Goal: Task Accomplishment & Management: Manage account settings

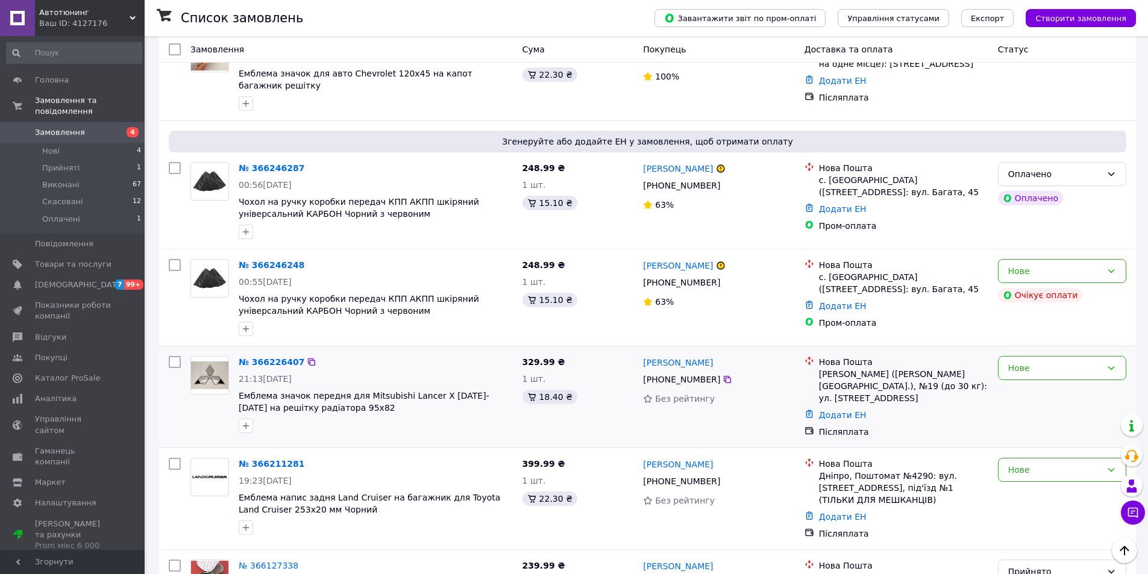
scroll to position [241, 0]
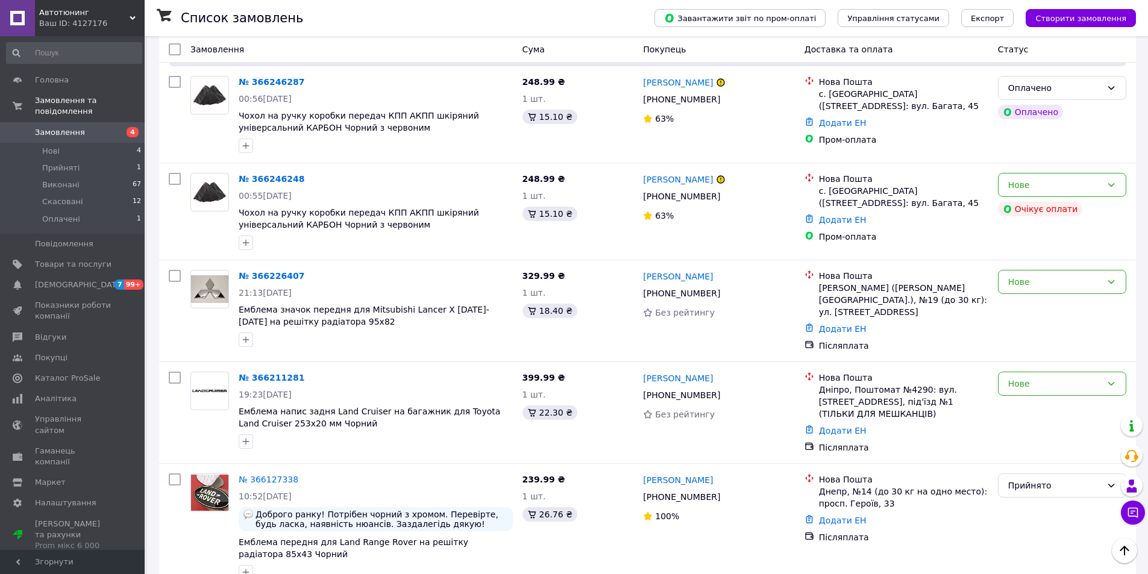
click at [69, 20] on div "Ваш ID: 4127176" at bounding box center [91, 23] width 105 height 11
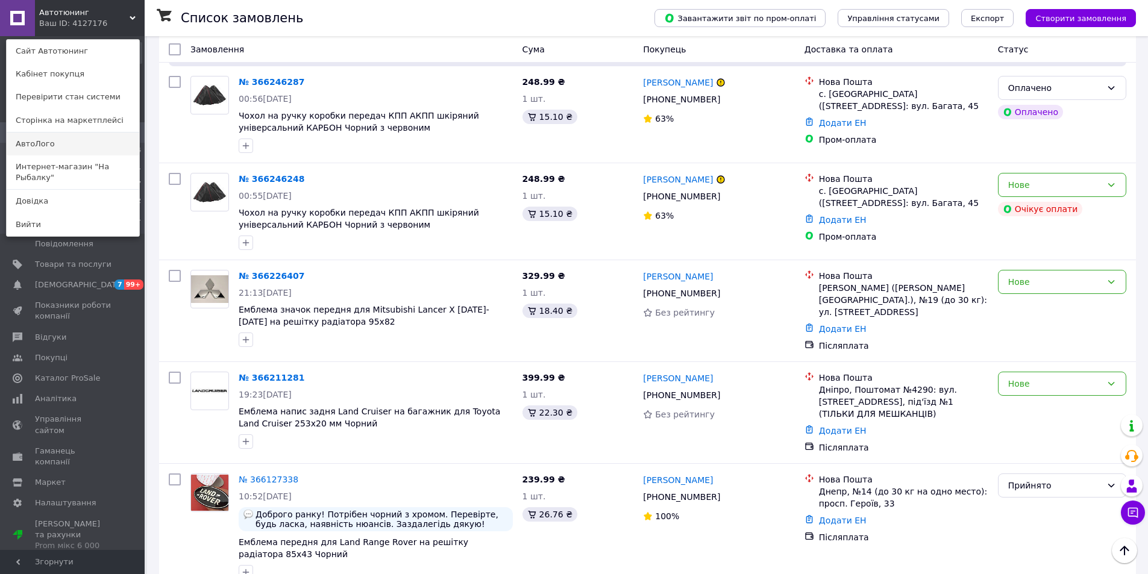
click at [54, 146] on link "АвтоЛого" at bounding box center [73, 144] width 133 height 23
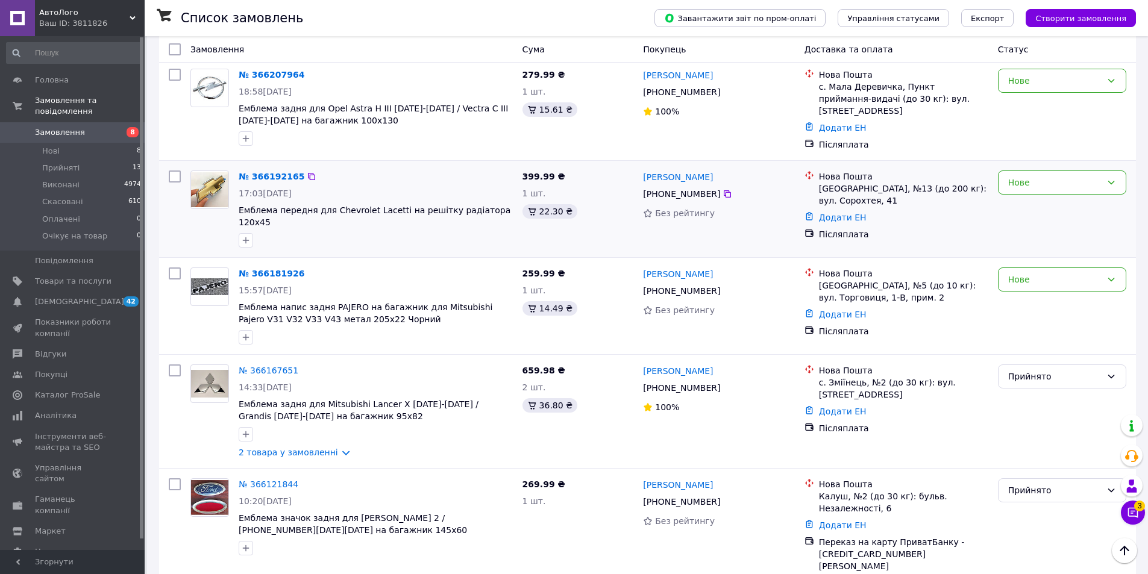
scroll to position [663, 0]
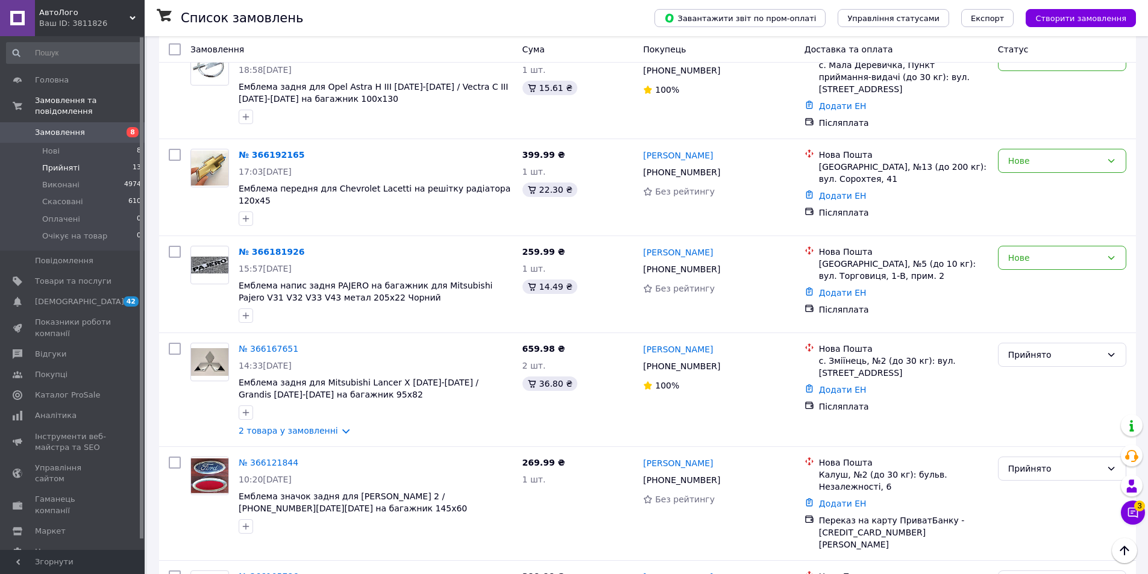
click at [59, 163] on span "Прийняті" at bounding box center [60, 168] width 37 height 11
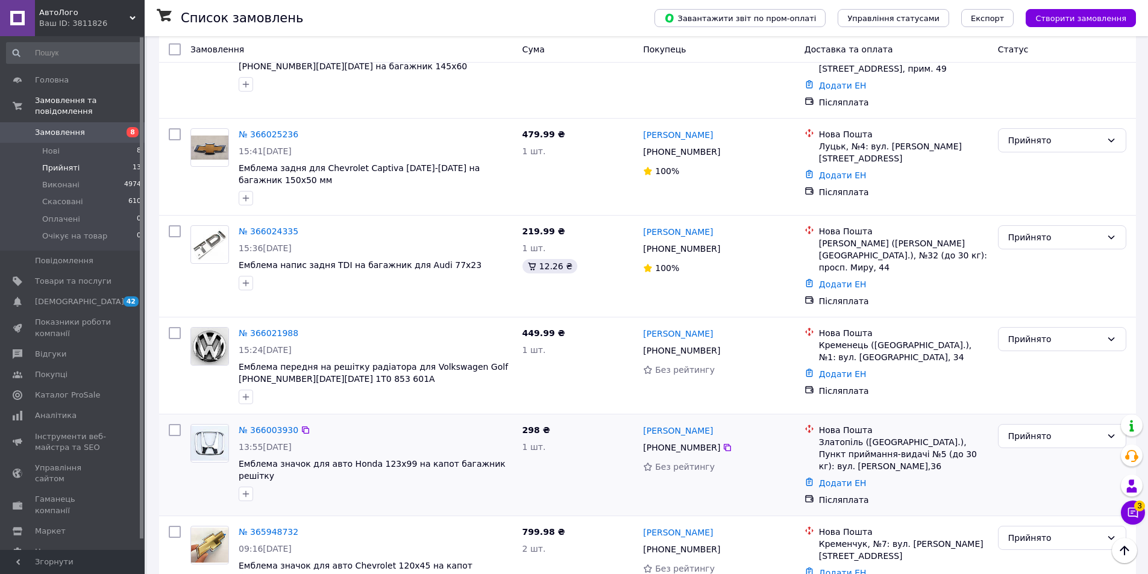
scroll to position [912, 0]
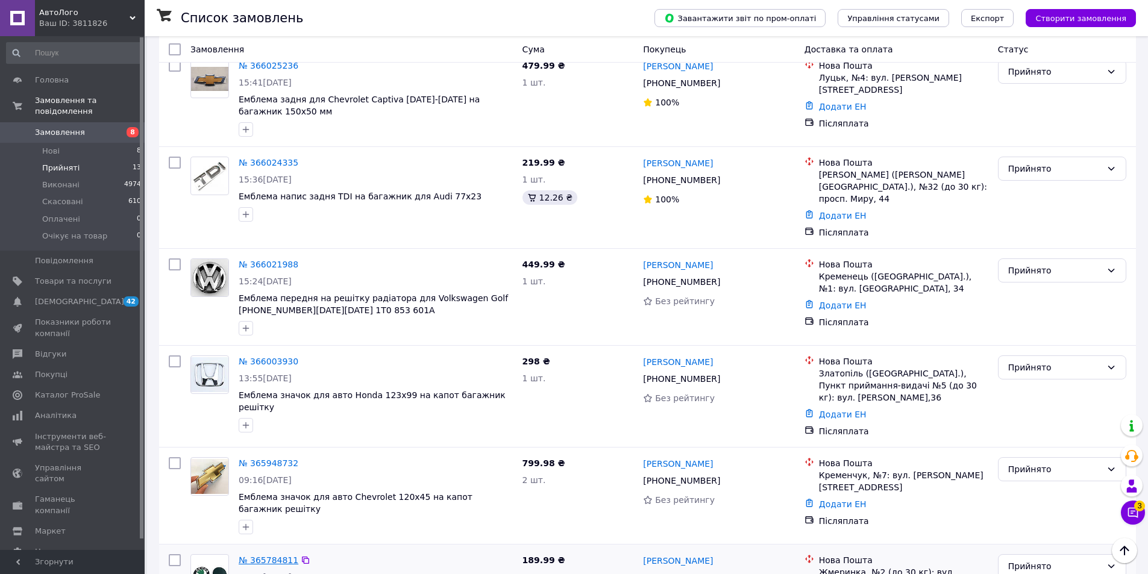
click at [268, 555] on link "№ 365784811" at bounding box center [269, 560] width 60 height 10
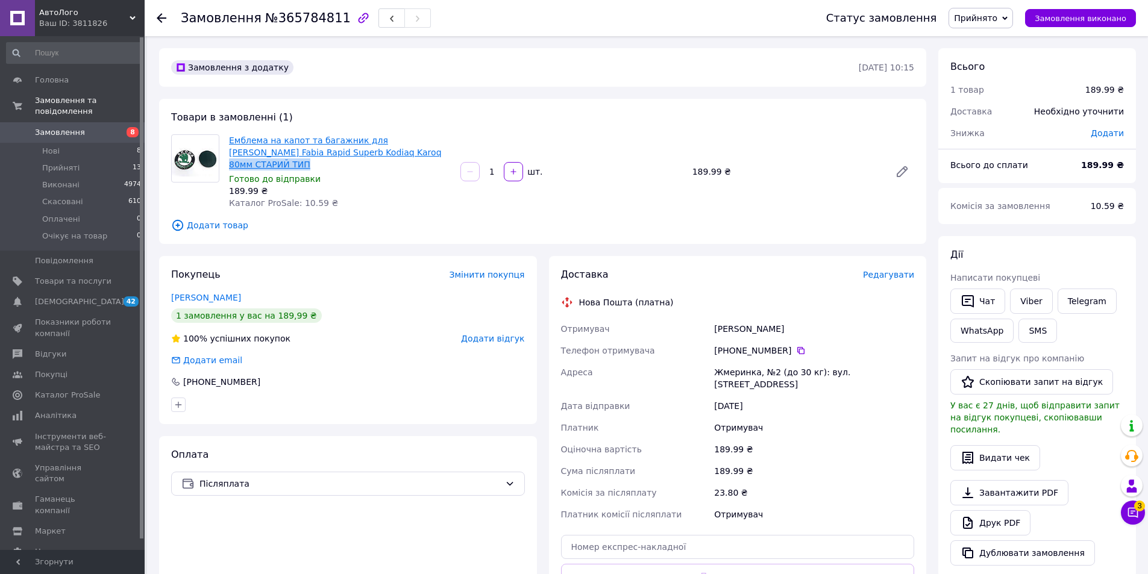
drag, startPoint x: 383, startPoint y: 152, endPoint x: 335, endPoint y: 156, distance: 48.4
click at [335, 156] on span "Емблема на капот та багажник для Skoda Octavia Fabia Rapid Superb Kodiaq Karoq …" at bounding box center [340, 152] width 222 height 36
copy link "80мм СТАРИЙ ТИП"
click at [213, 219] on span "Додати товар" at bounding box center [542, 225] width 743 height 13
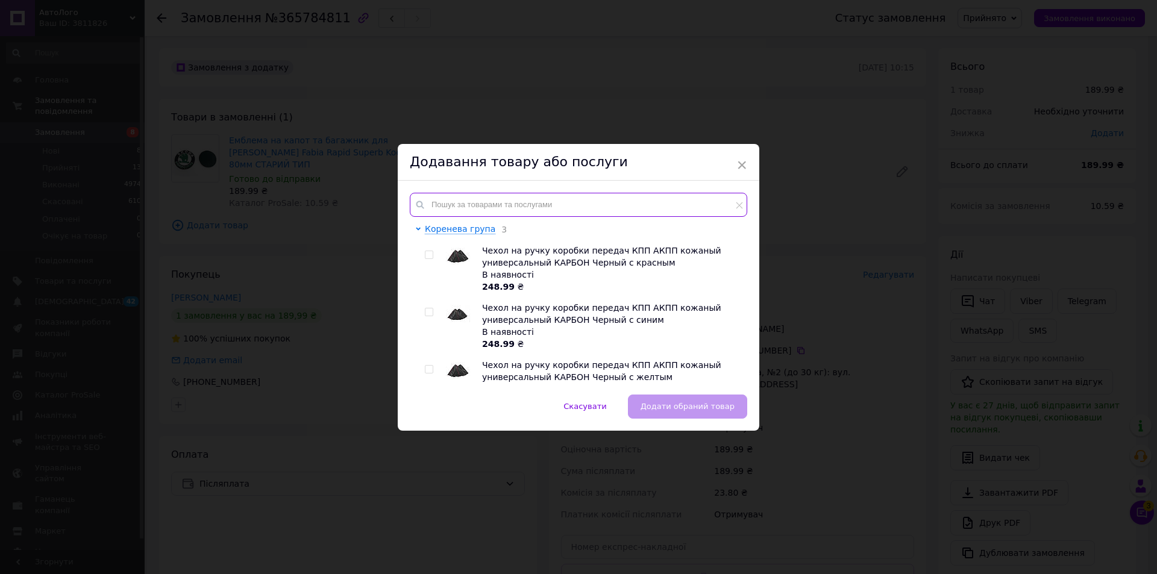
click at [496, 213] on input "text" at bounding box center [578, 205] width 337 height 24
paste input "80мм СТАРИЙ ТИП"
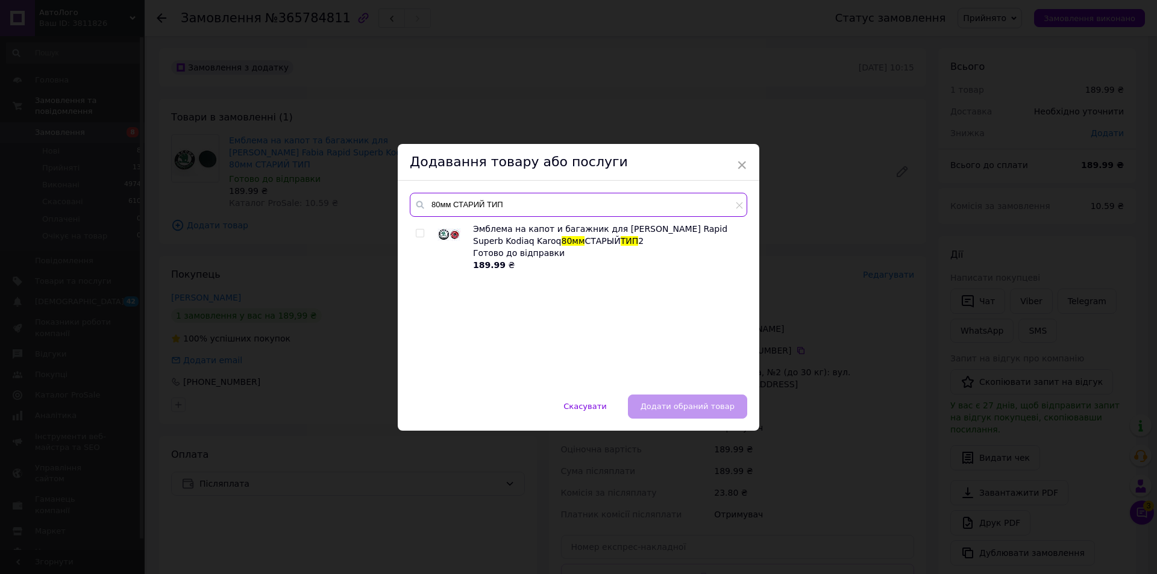
drag, startPoint x: 509, startPoint y: 207, endPoint x: 451, endPoint y: 207, distance: 58.4
click at [451, 207] on input "80мм СТАРИЙ ТИП" at bounding box center [578, 205] width 337 height 24
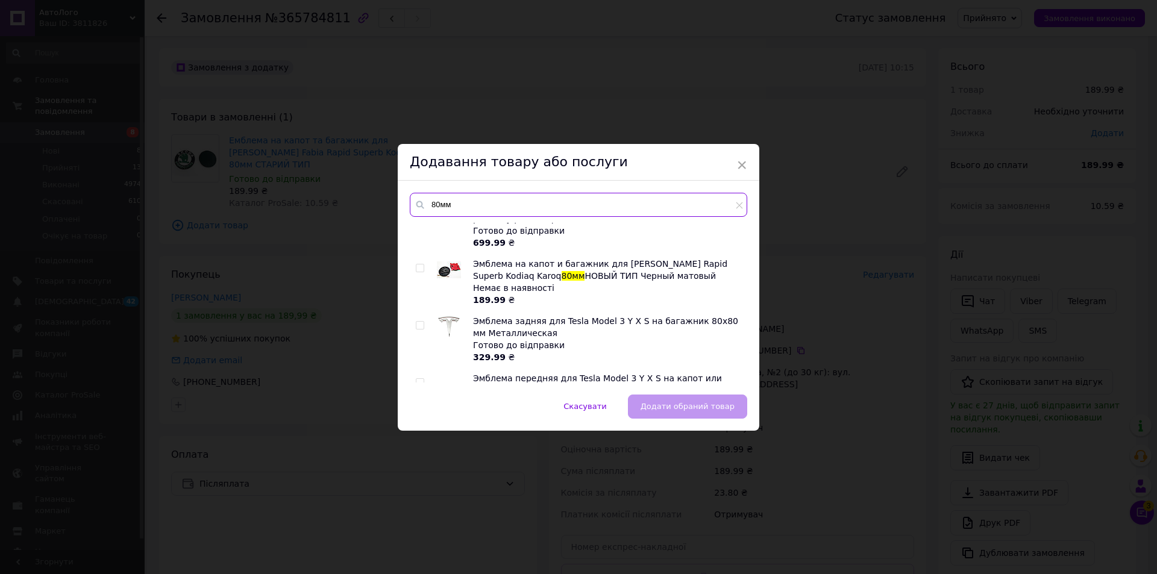
scroll to position [60, 0]
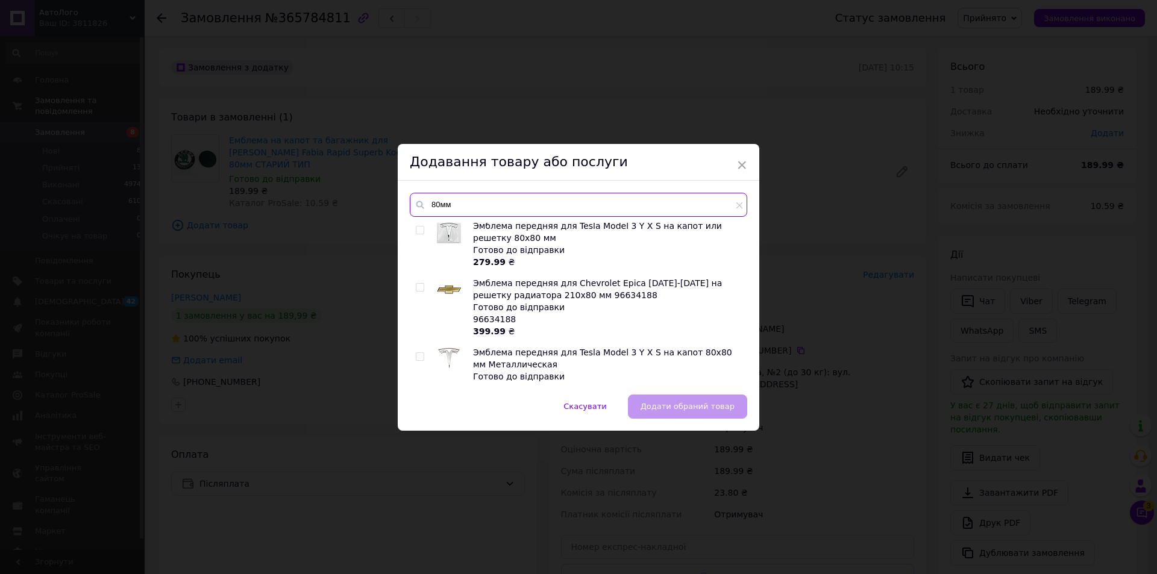
type input "80мм"
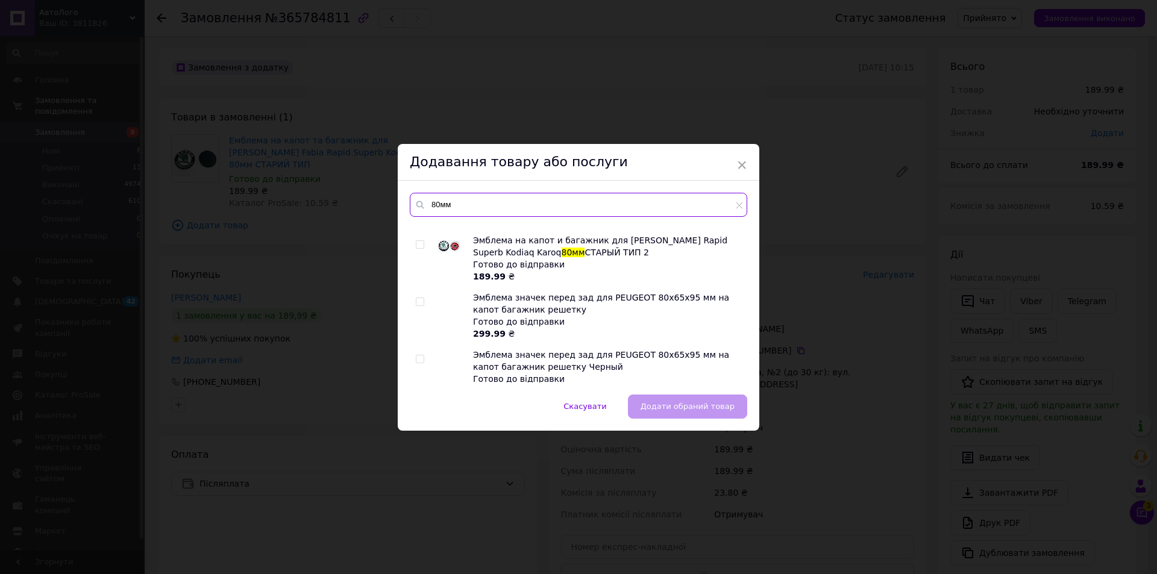
scroll to position [747, 0]
click at [419, 239] on input "checkbox" at bounding box center [420, 243] width 8 height 8
checkbox input "true"
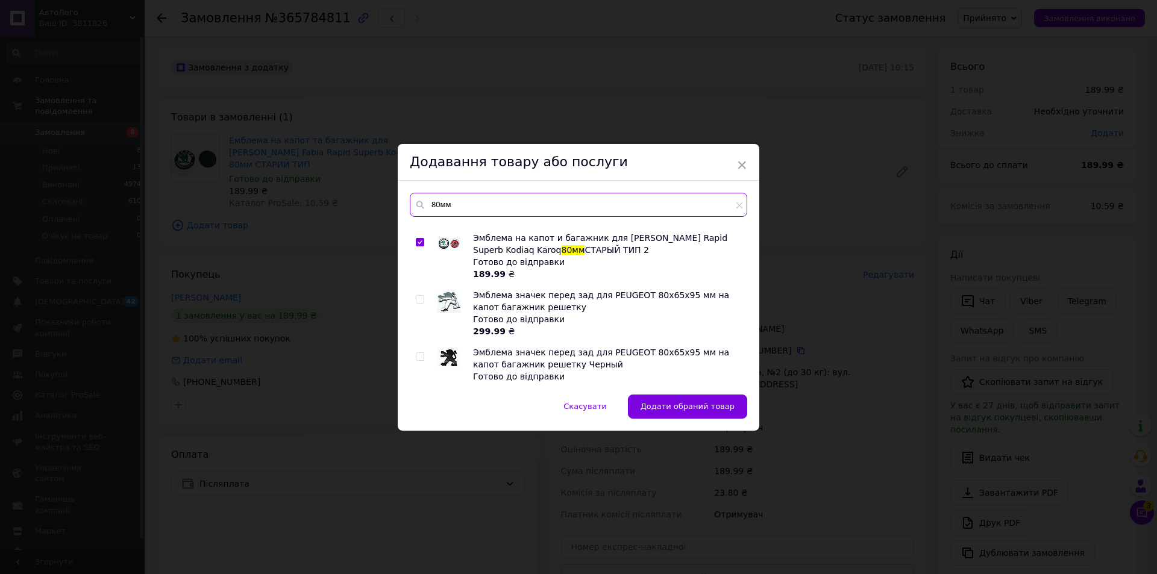
click at [429, 203] on input "80мм" at bounding box center [578, 205] width 337 height 24
type input "90мм"
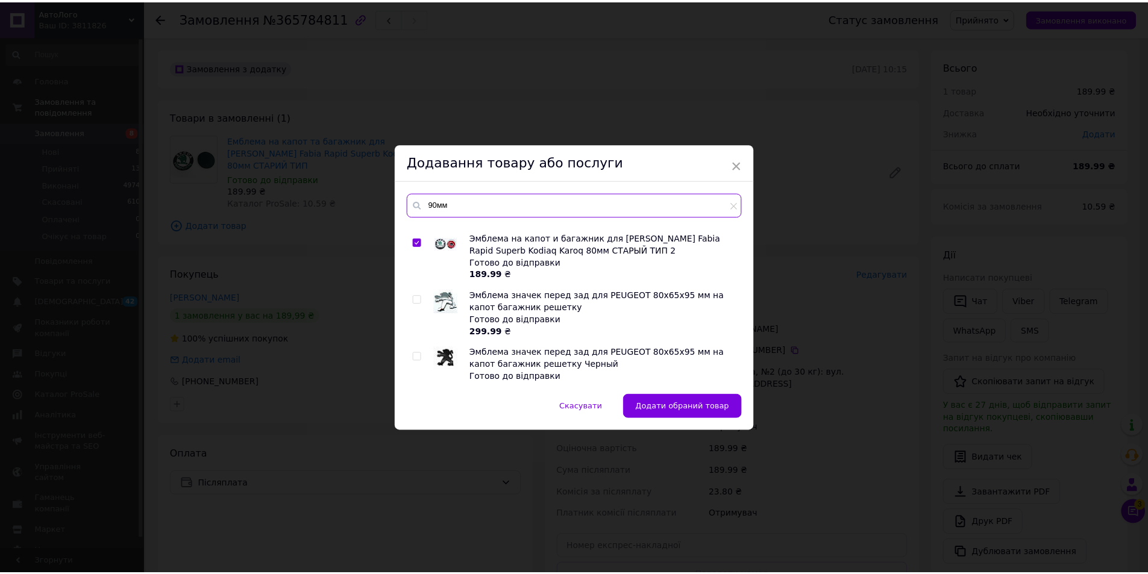
scroll to position [265, 0]
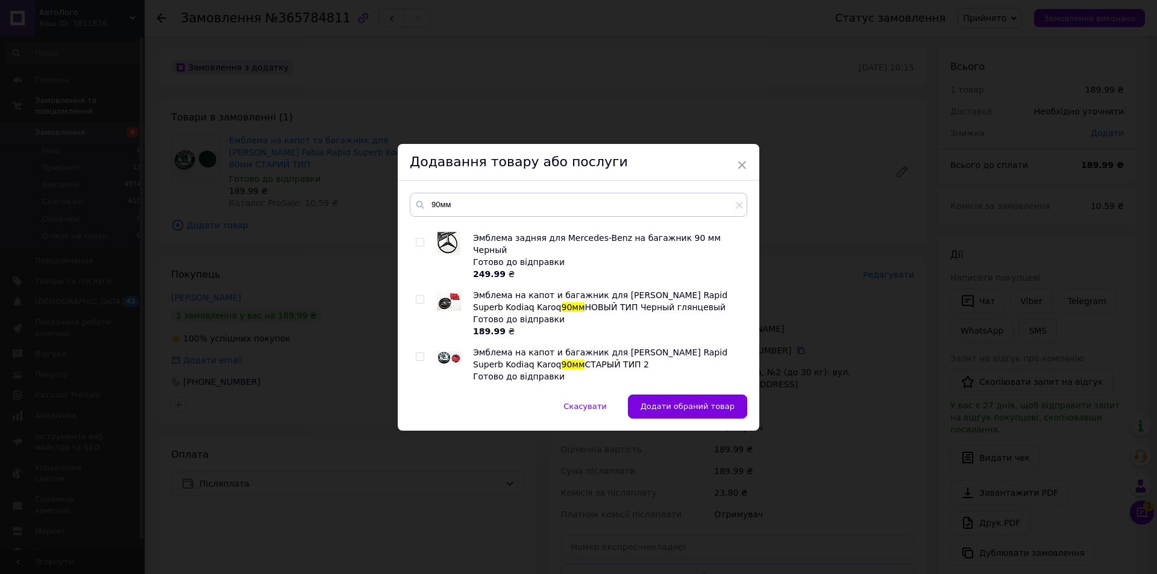
click at [419, 353] on input "checkbox" at bounding box center [420, 357] width 8 height 8
checkbox input "true"
click at [692, 413] on button "Додати обрані товари" at bounding box center [688, 407] width 117 height 24
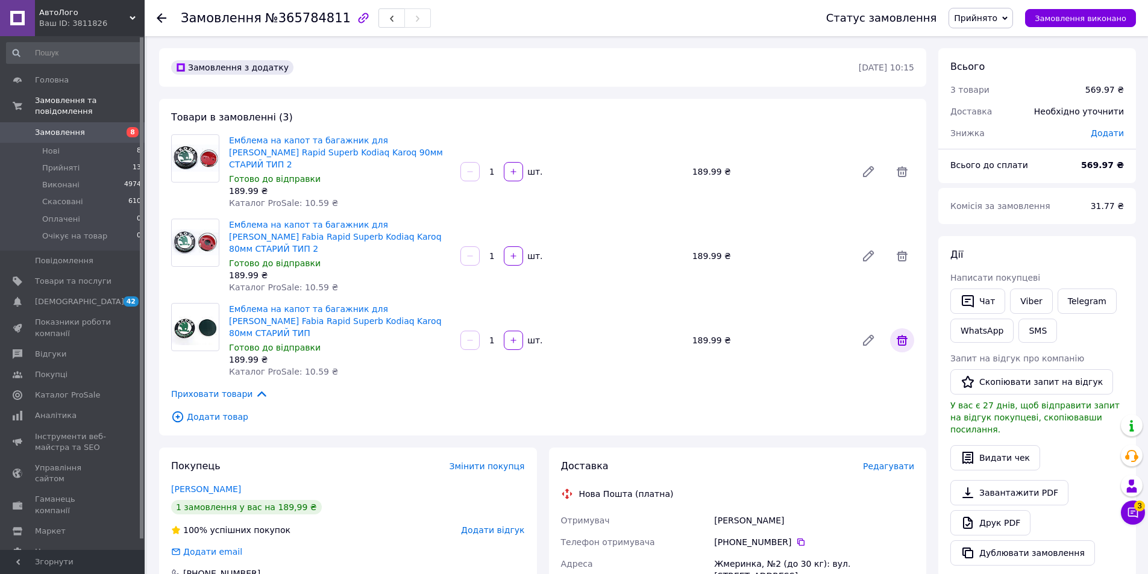
click at [900, 335] on icon at bounding box center [901, 340] width 11 height 11
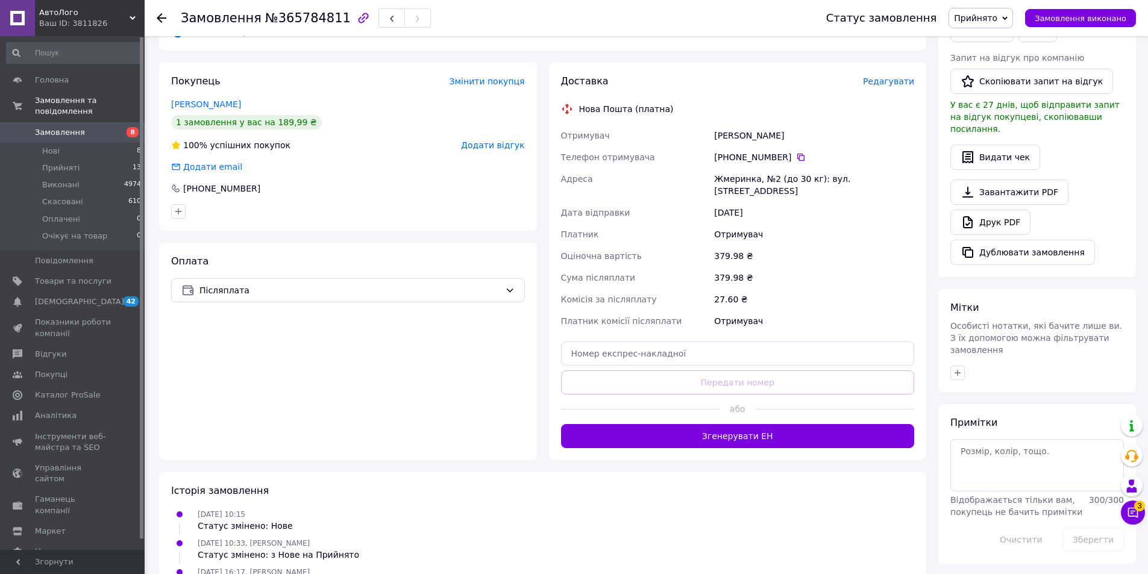
scroll to position [301, 0]
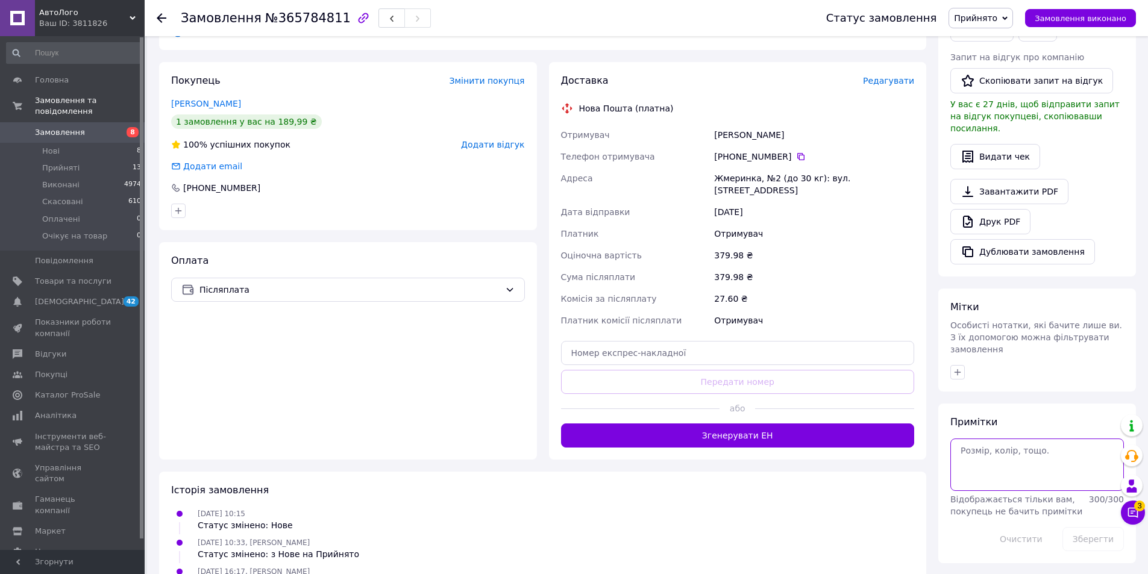
click at [997, 439] on textarea at bounding box center [1036, 465] width 173 height 52
type textarea "пн"
click at [1079, 527] on button "Зберегти" at bounding box center [1092, 539] width 61 height 24
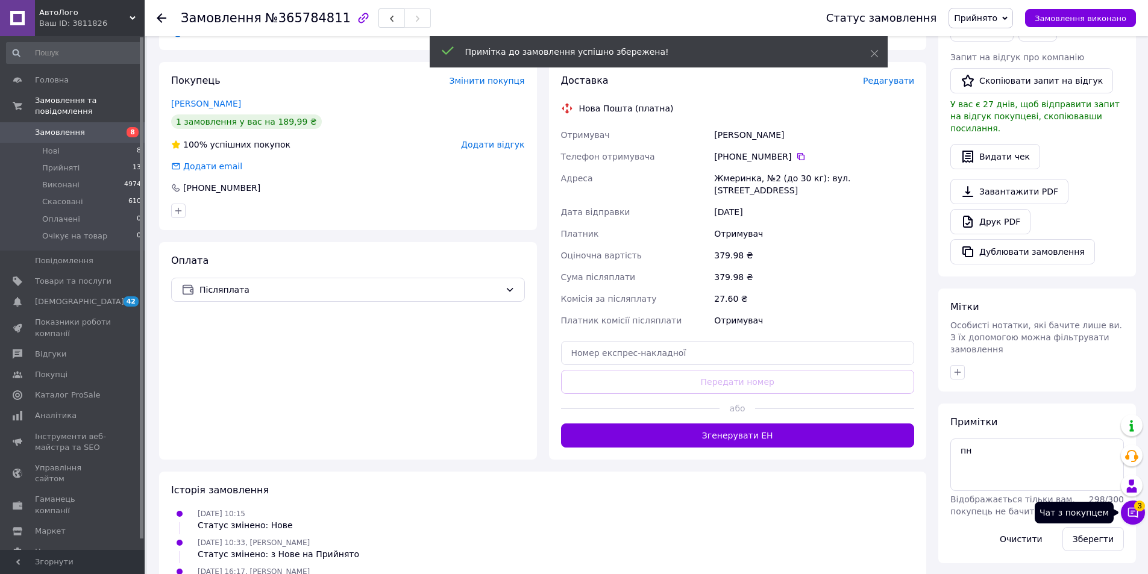
click at [1139, 511] on button "Чат з покупцем 3" at bounding box center [1132, 513] width 24 height 24
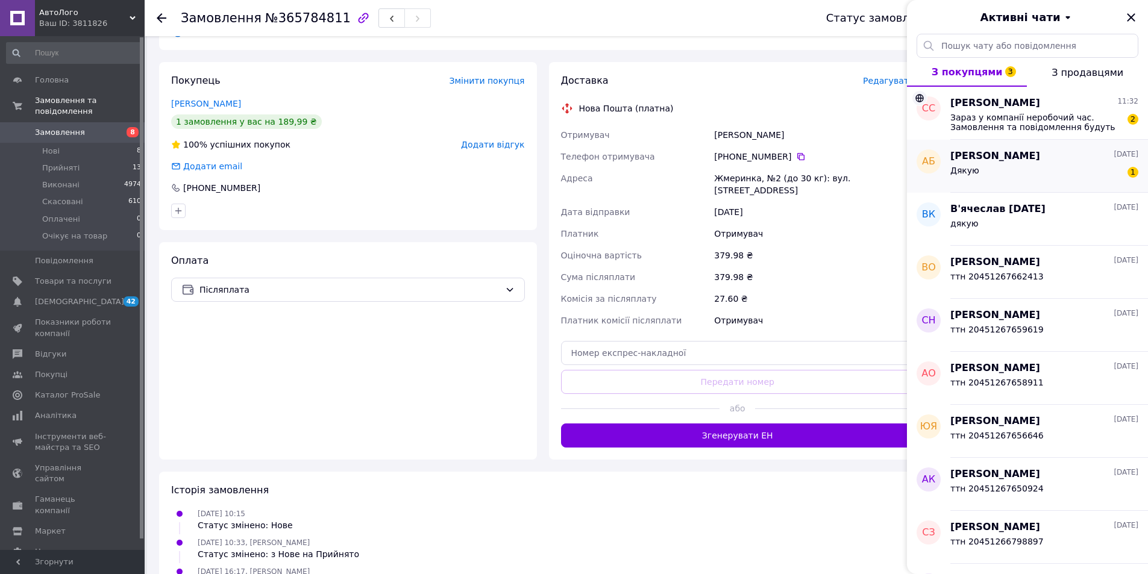
click at [1027, 172] on div "Дякую 1" at bounding box center [1044, 172] width 188 height 19
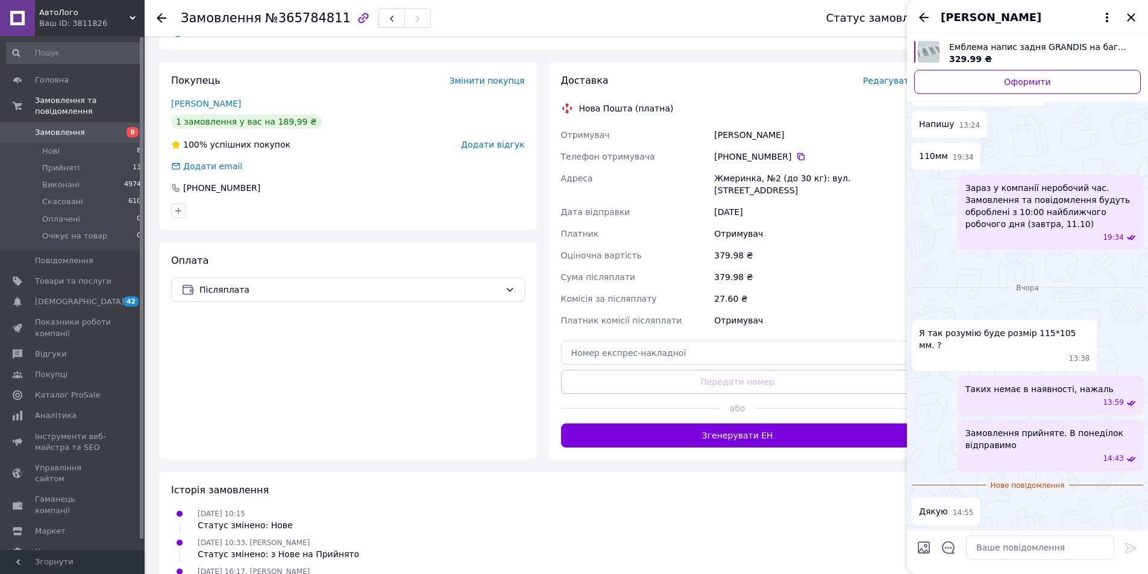
scroll to position [1051, 0]
click at [1129, 19] on icon "Закрити" at bounding box center [1130, 17] width 8 height 8
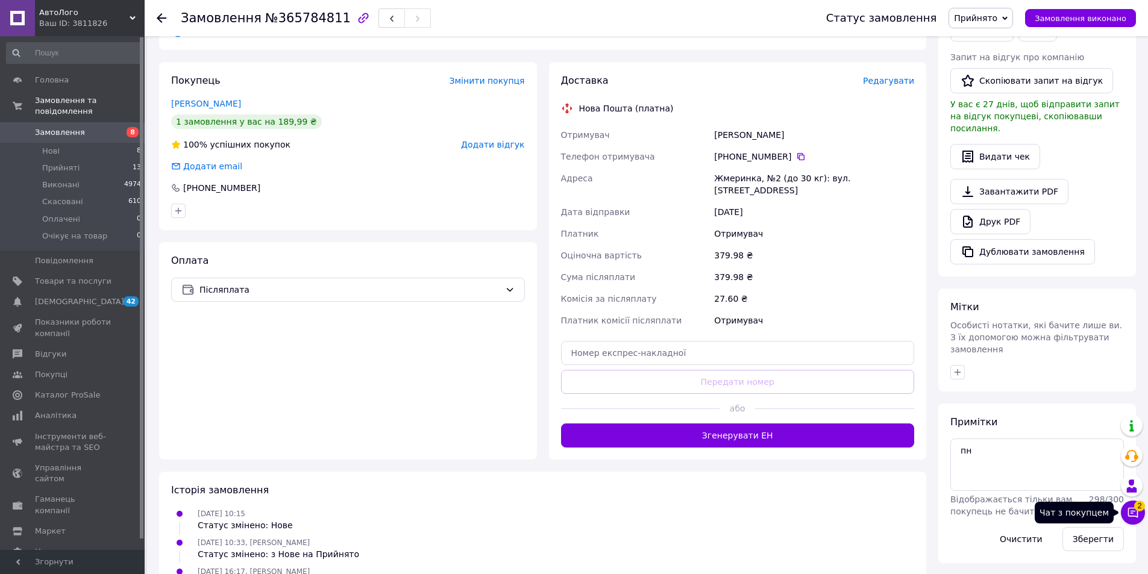
click at [1131, 511] on icon at bounding box center [1133, 513] width 10 height 10
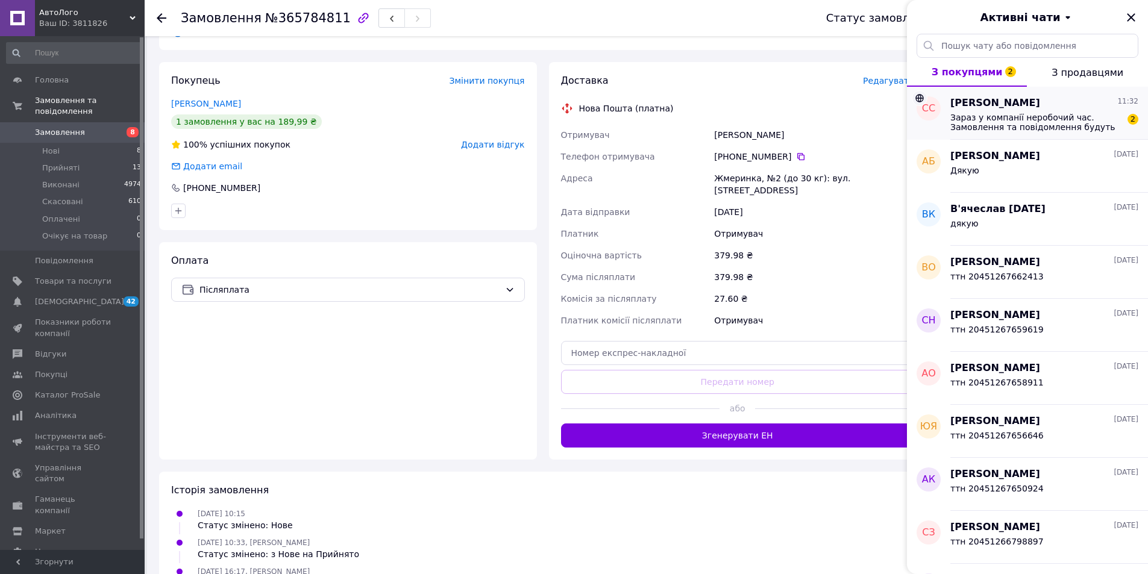
click at [1061, 131] on span "Зараз у компанії неробочий час. Замовлення та повідомлення будуть оброблені з 1…" at bounding box center [1035, 122] width 171 height 19
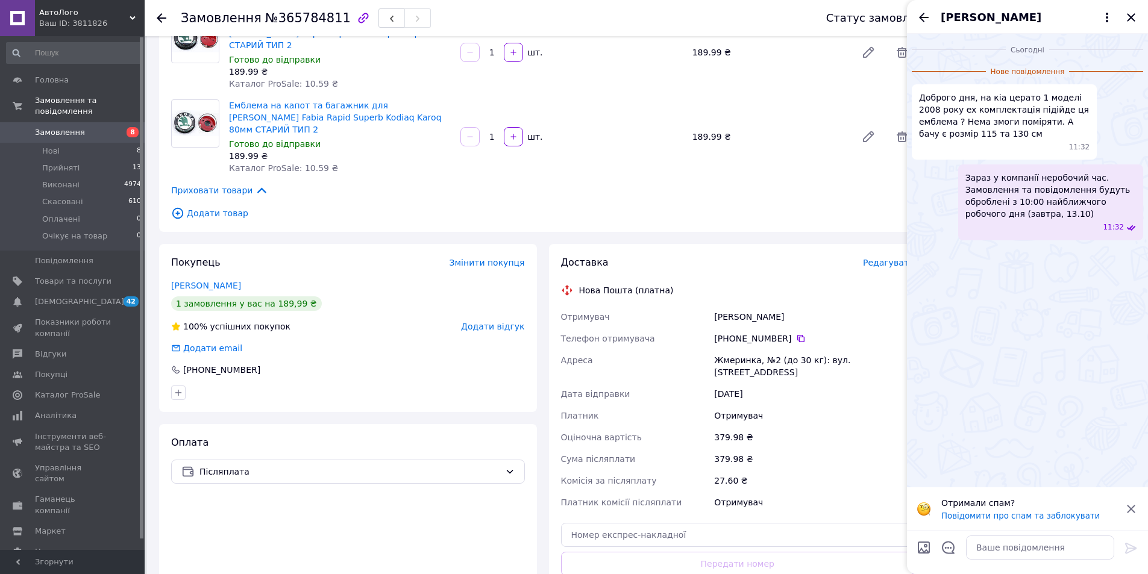
scroll to position [0, 0]
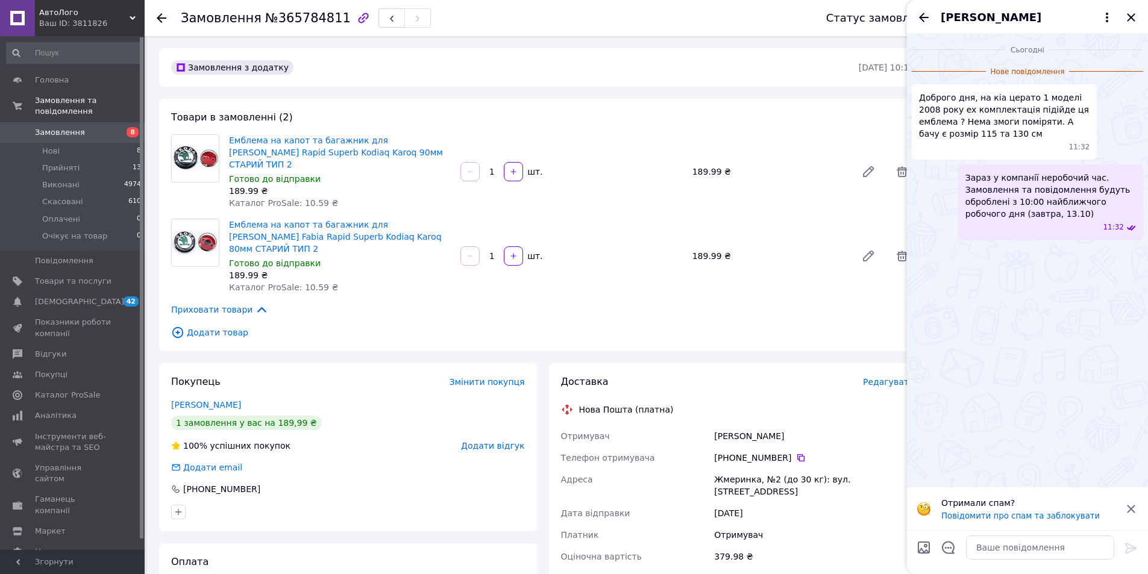
click at [926, 17] on icon "Назад" at bounding box center [924, 17] width 10 height 9
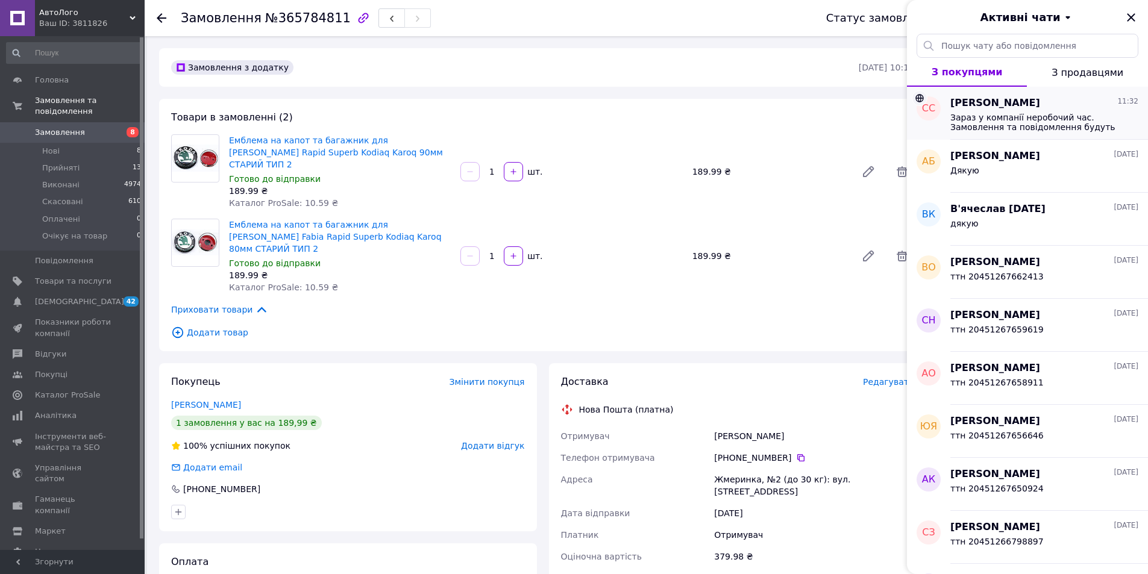
click at [992, 127] on span "Зараз у компанії неробочий час. Замовлення та повідомлення будуть оброблені з 1…" at bounding box center [1035, 122] width 171 height 19
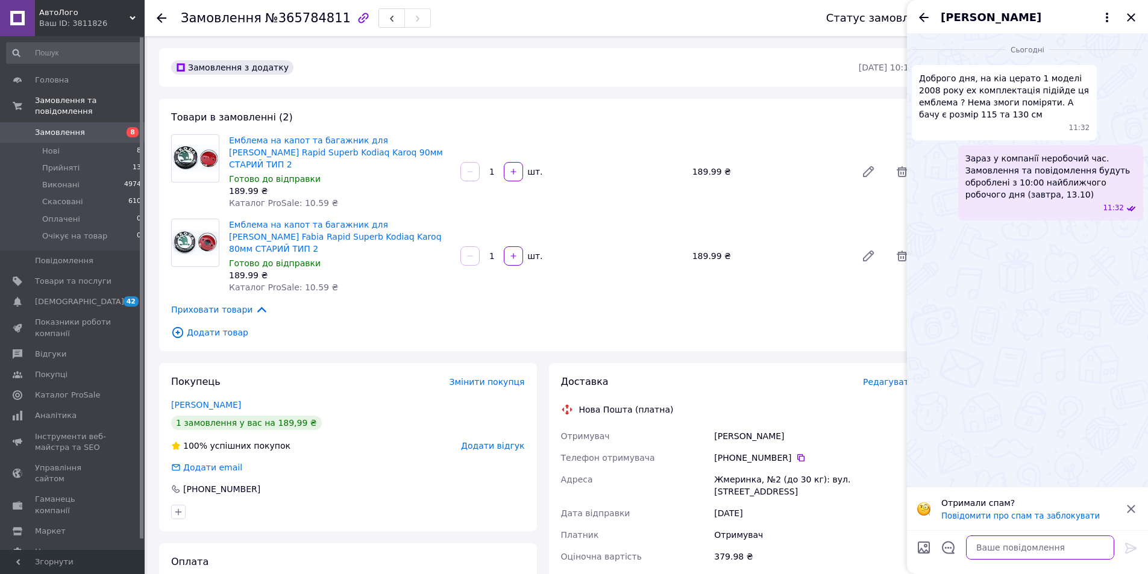
click at [1001, 542] on textarea at bounding box center [1040, 548] width 148 height 24
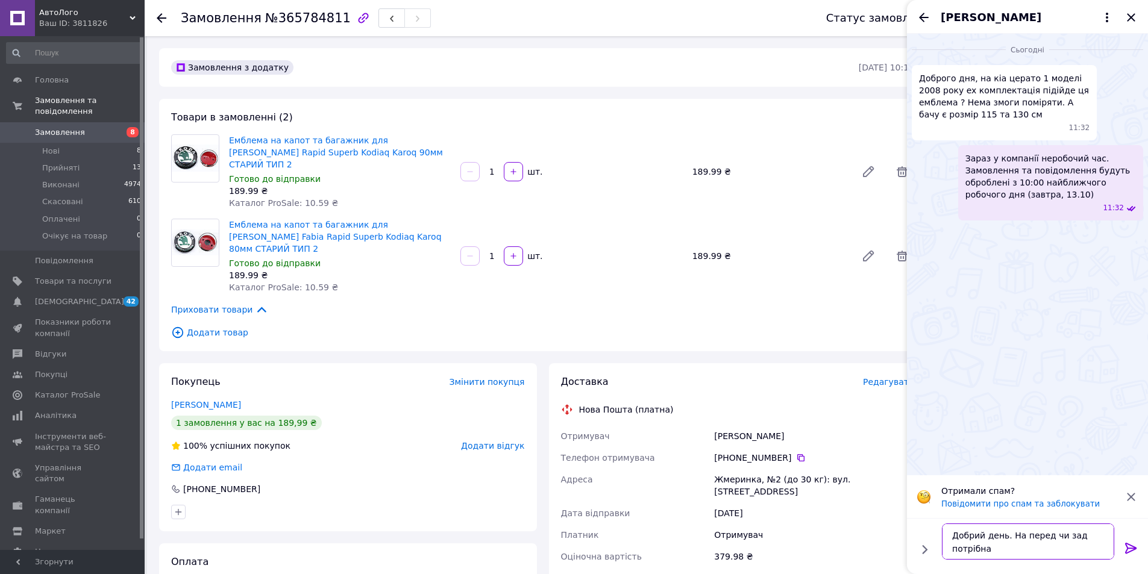
type textarea "Добрий день. На перед чи зад потрібна?"
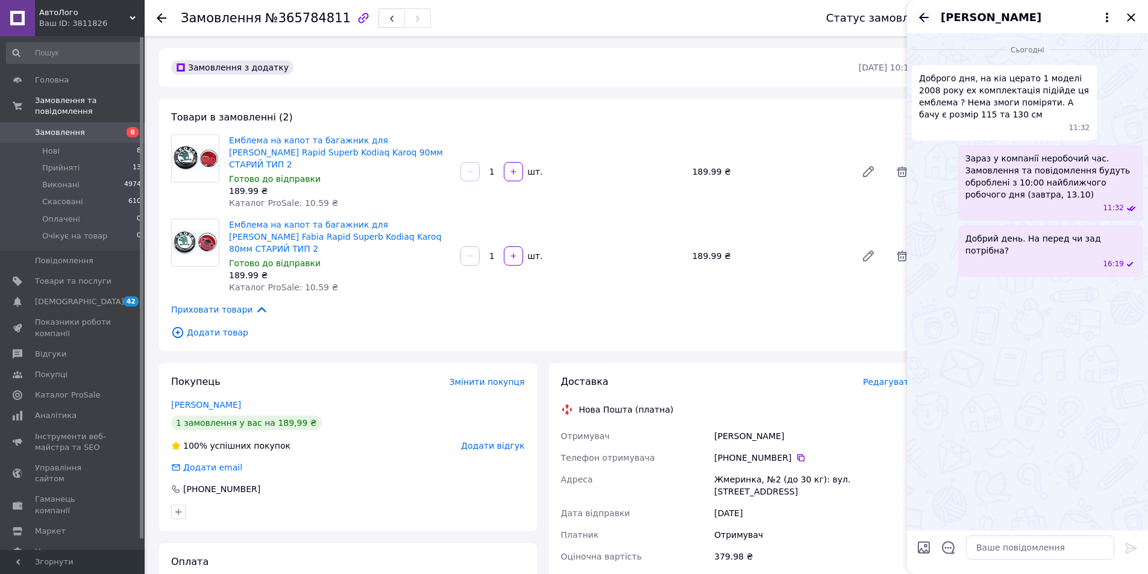
click at [922, 17] on icon "Назад" at bounding box center [924, 17] width 10 height 9
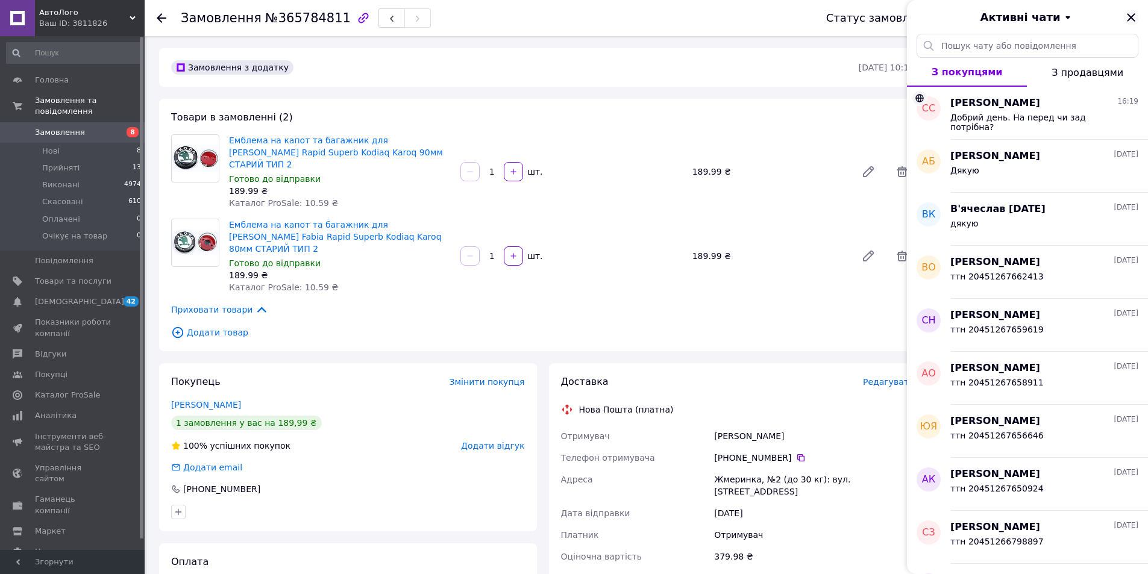
click at [1129, 19] on icon "Закрити" at bounding box center [1130, 17] width 8 height 8
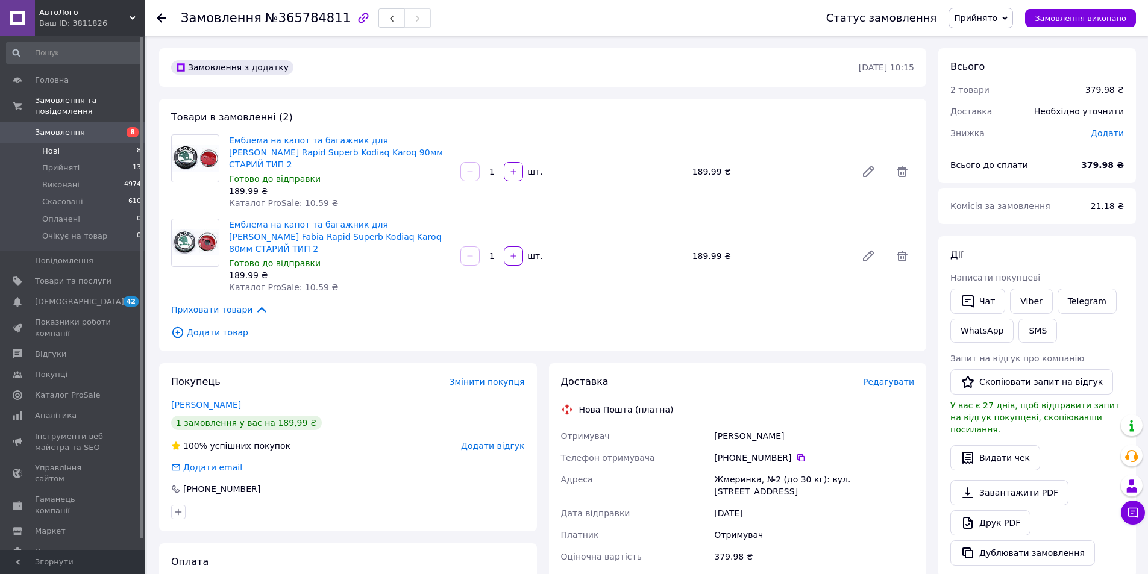
click at [73, 143] on li "Нові 8" at bounding box center [74, 151] width 148 height 17
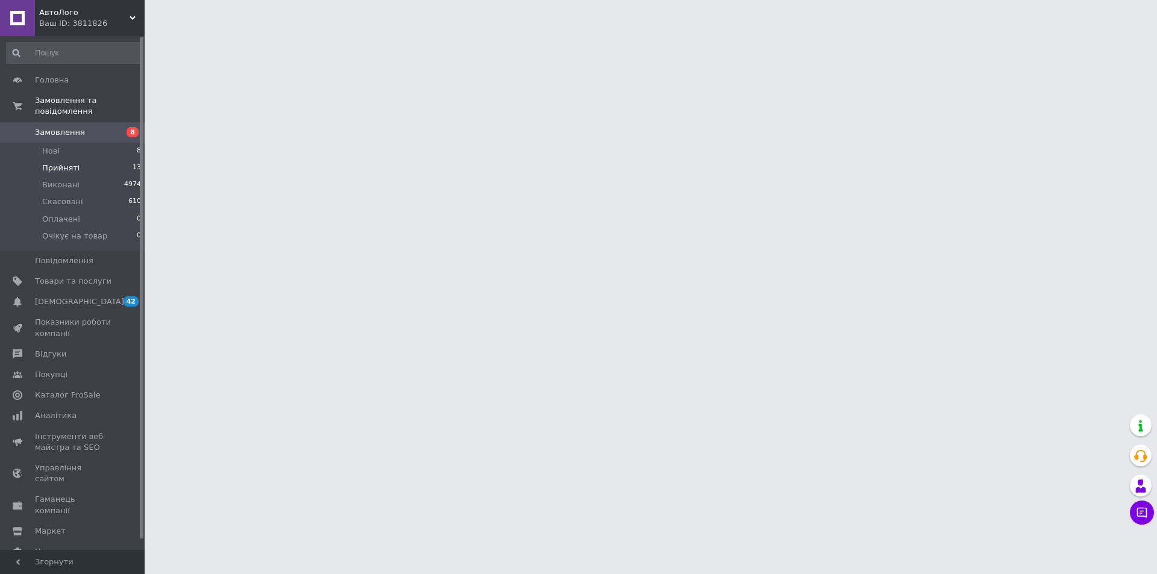
click at [72, 163] on li "Прийняті 13" at bounding box center [74, 168] width 148 height 17
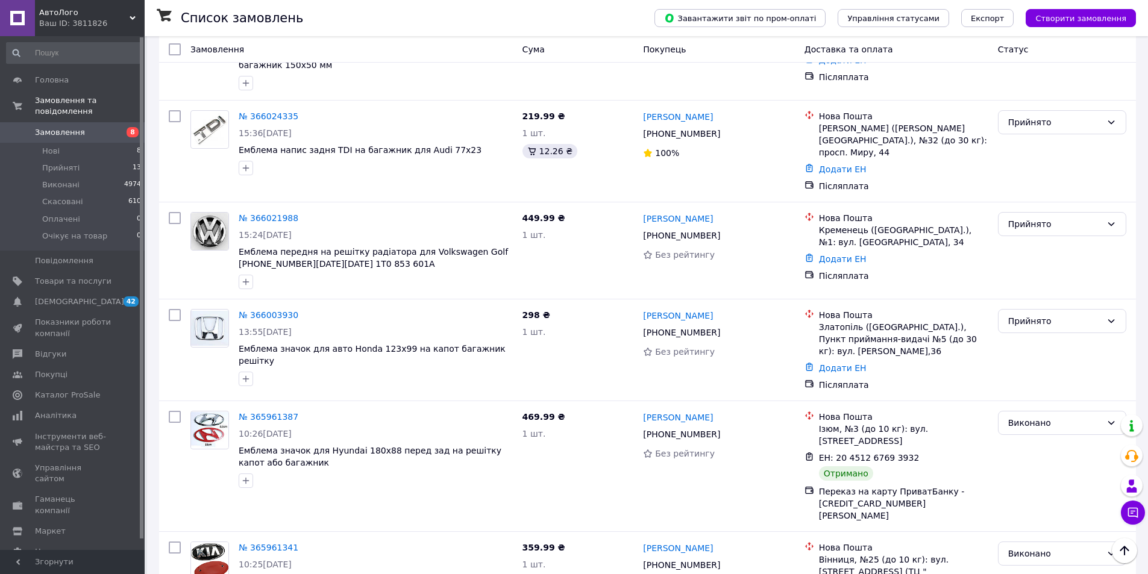
scroll to position [1807, 0]
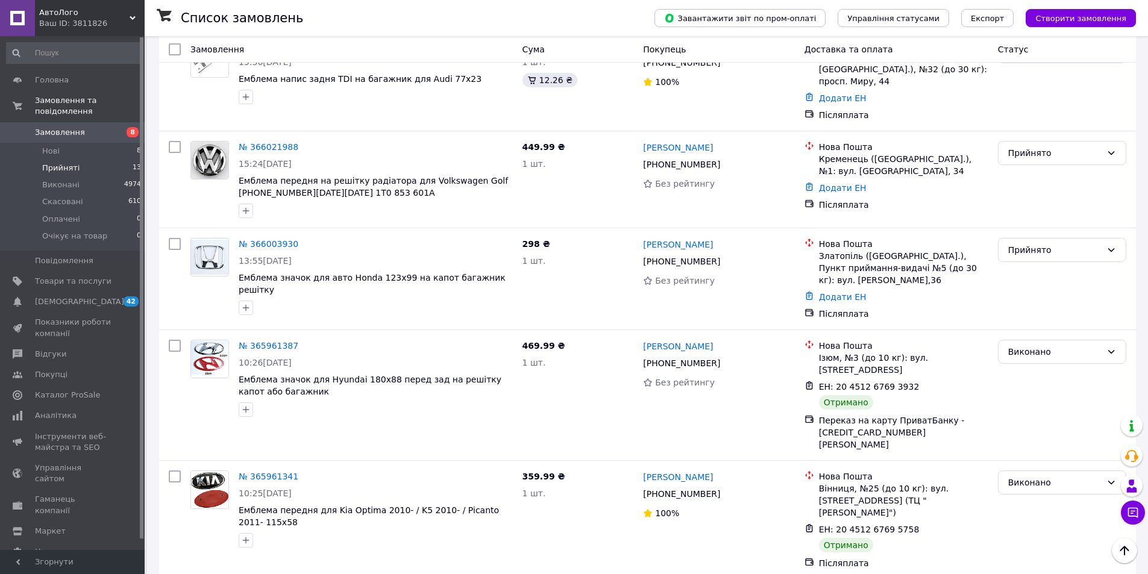
click at [46, 163] on span "Прийняті" at bounding box center [60, 168] width 37 height 11
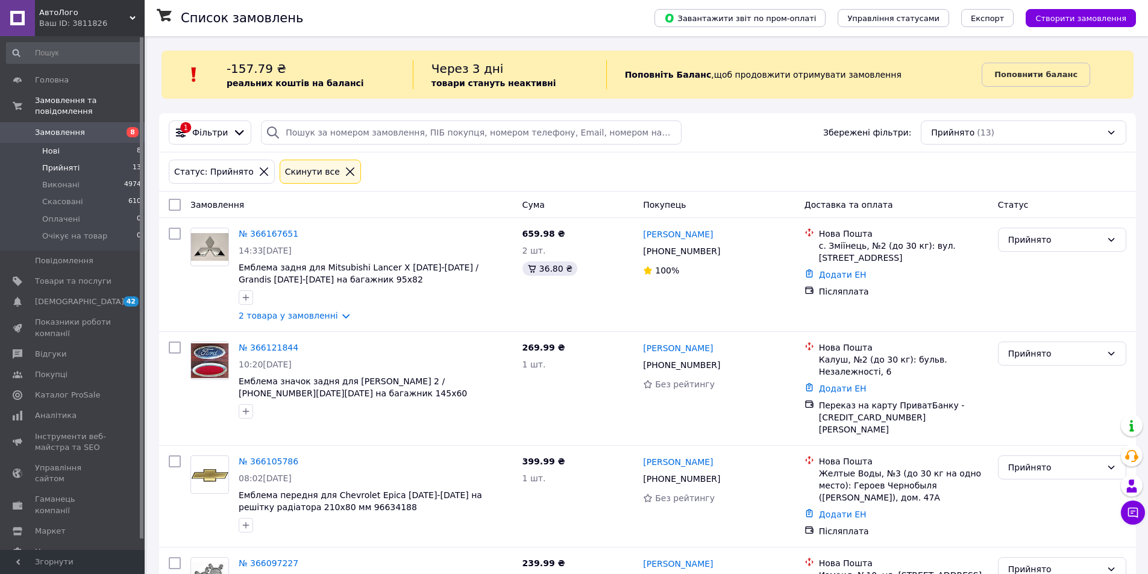
click at [41, 143] on li "Нові 8" at bounding box center [74, 151] width 148 height 17
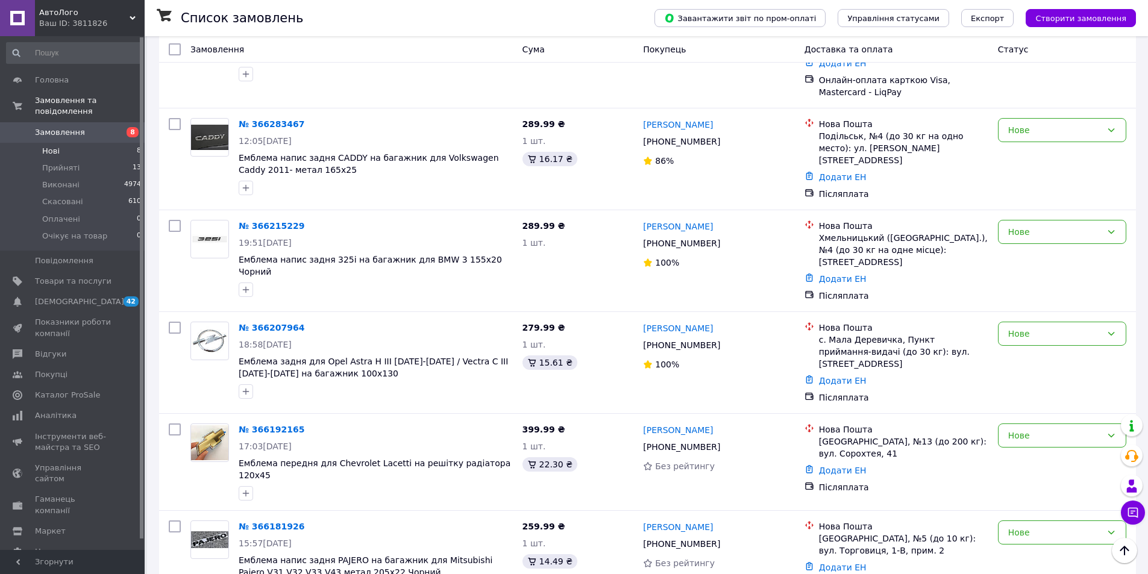
scroll to position [66, 0]
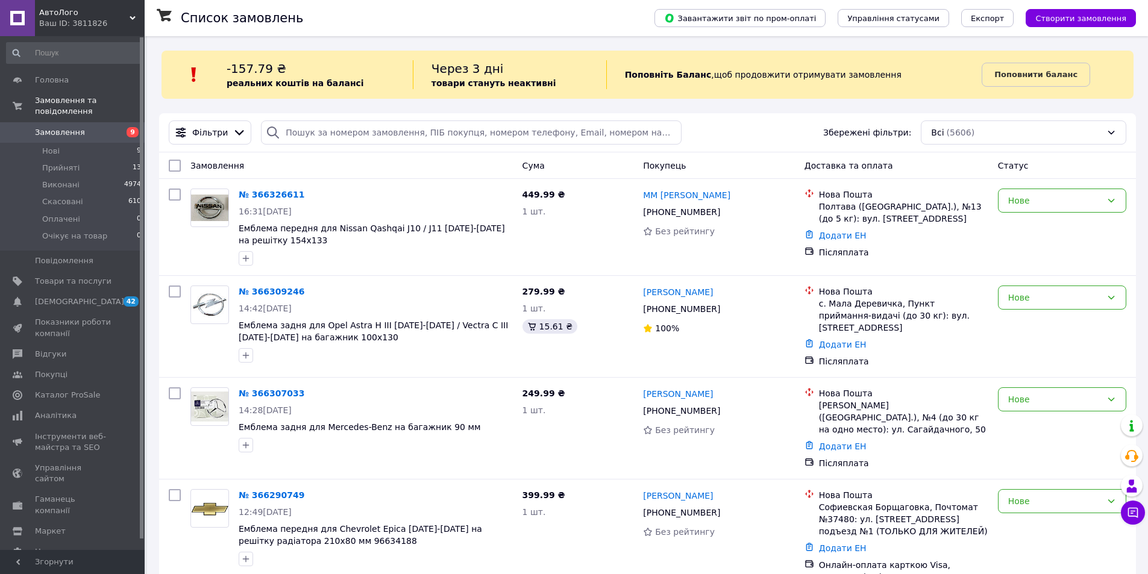
click at [272, 127] on icon at bounding box center [273, 132] width 14 height 14
click at [269, 190] on link "№ 366326611" at bounding box center [272, 195] width 66 height 10
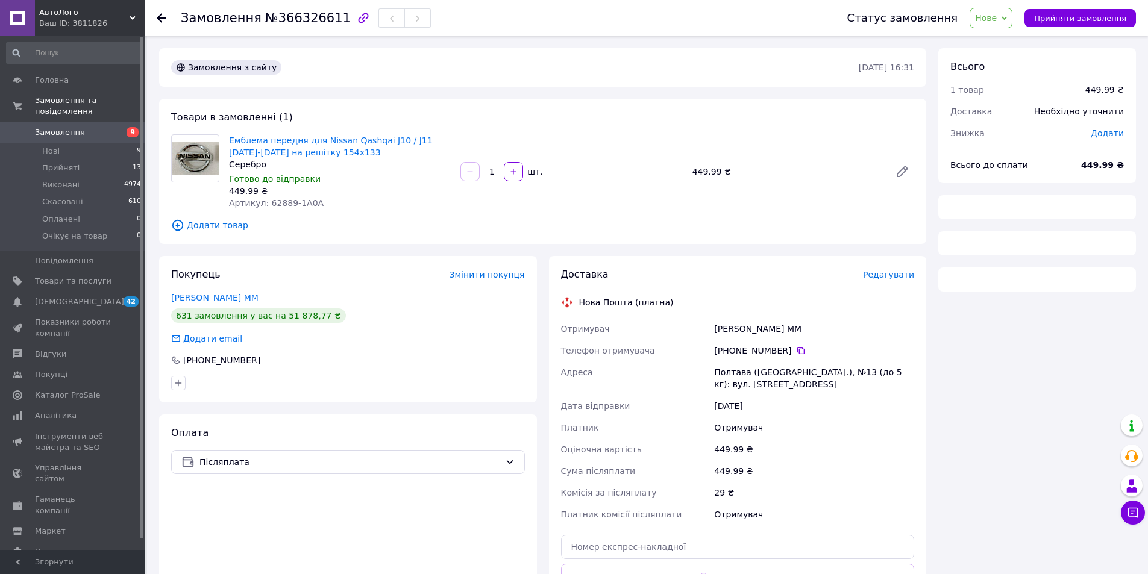
click at [1012, 9] on div "Нове Прийнято Виконано Скасовано Оплачено Очікує на товар" at bounding box center [990, 18] width 43 height 20
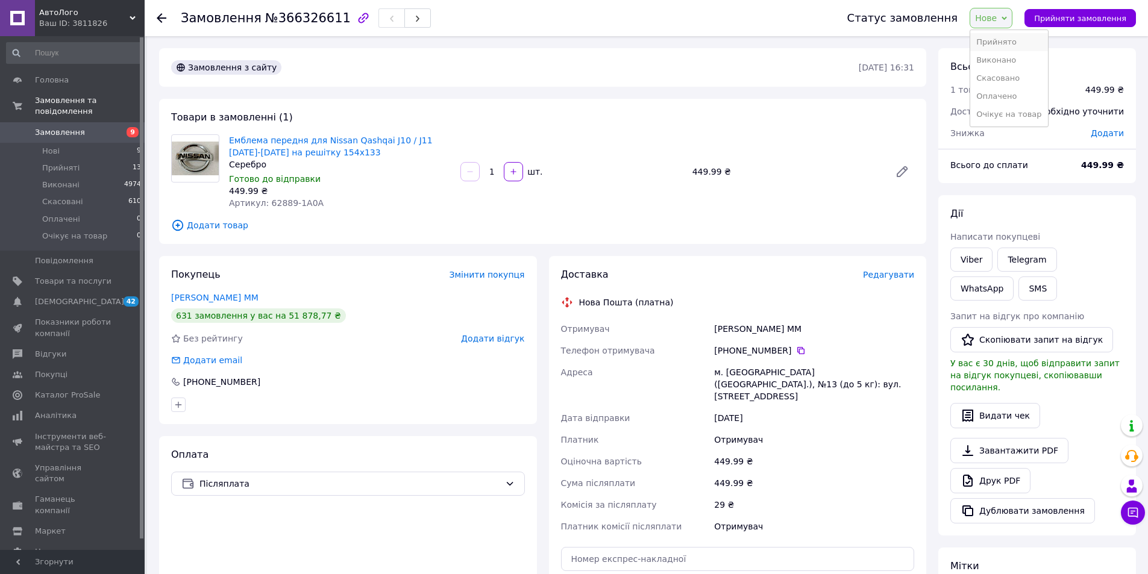
click at [1011, 41] on li "Прийнято" at bounding box center [1008, 42] width 77 height 18
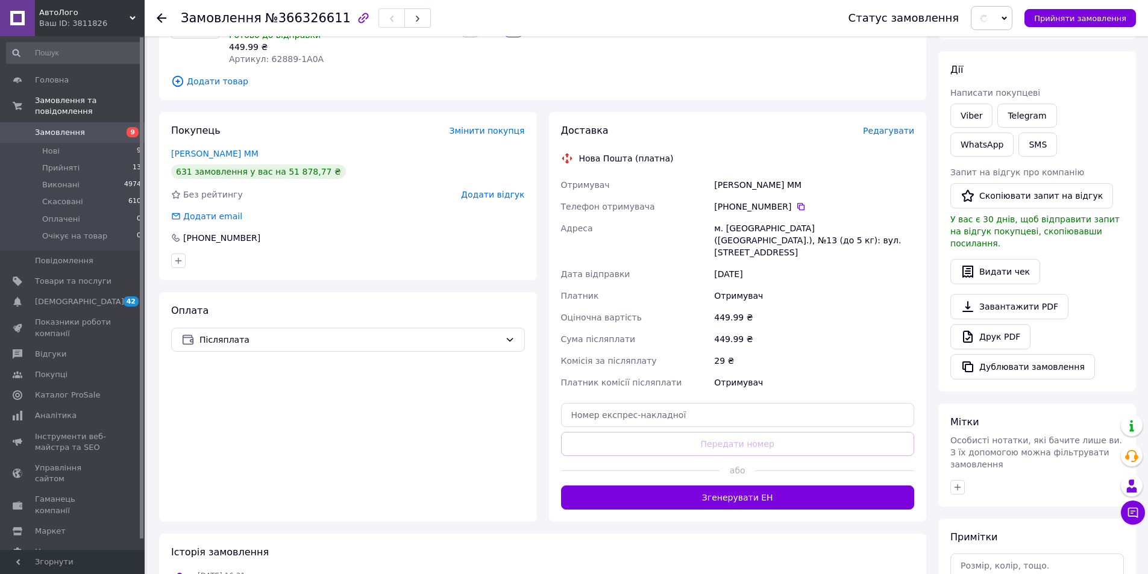
scroll to position [236, 0]
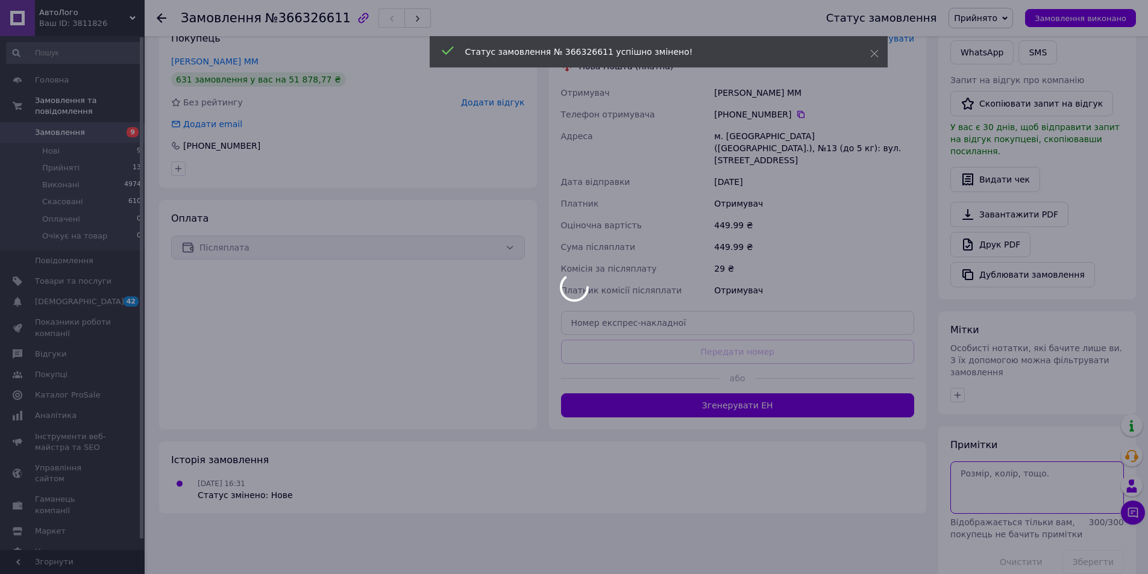
click at [994, 461] on textarea at bounding box center [1036, 487] width 173 height 52
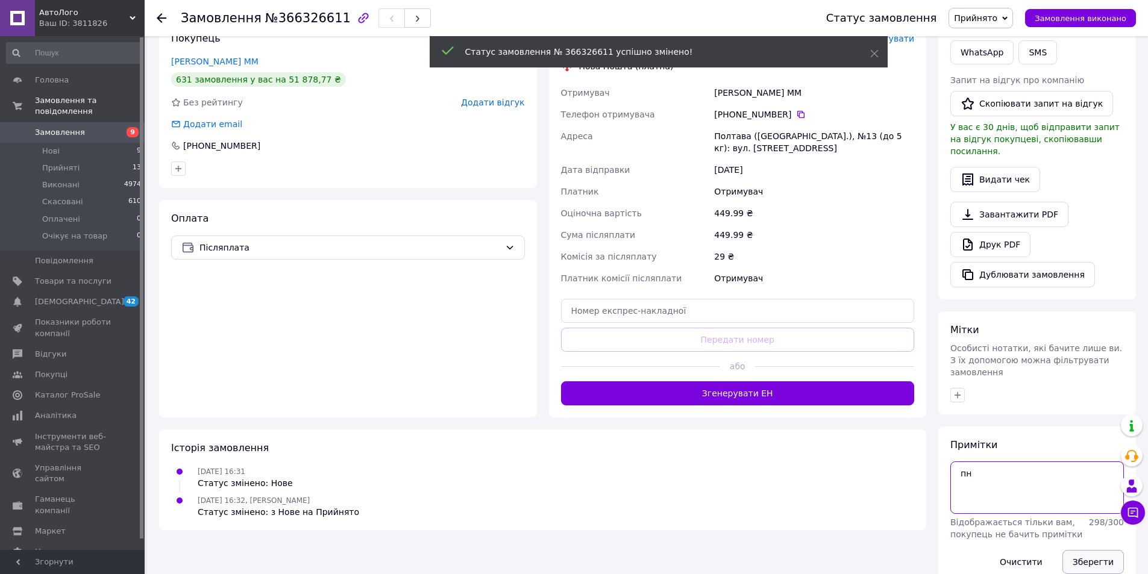
type textarea "пн"
click at [1107, 550] on button "Зберегти" at bounding box center [1092, 562] width 61 height 24
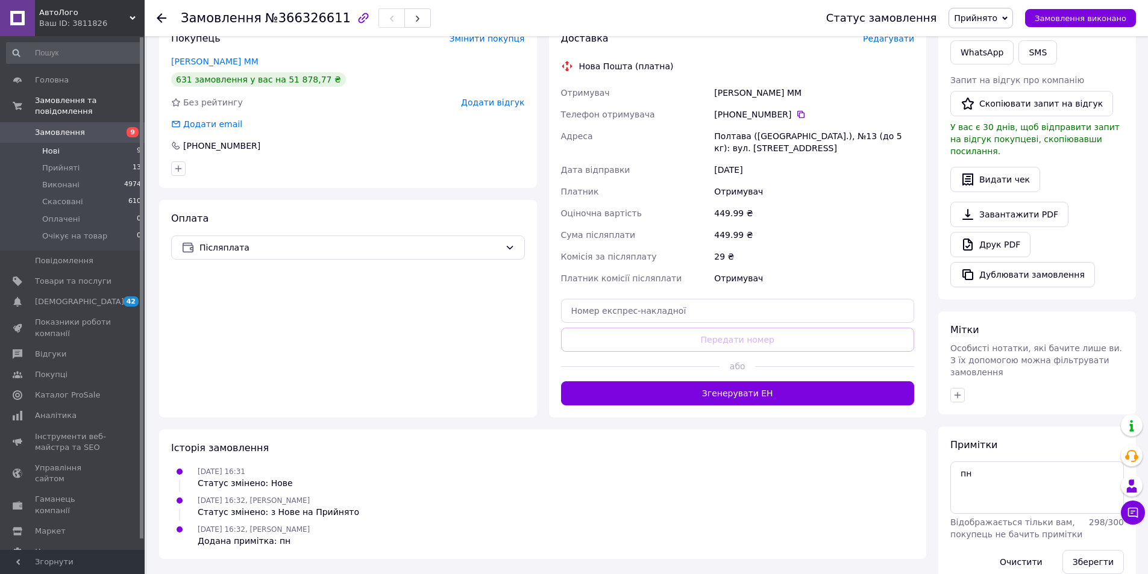
click at [51, 146] on span "Нові" at bounding box center [50, 151] width 17 height 11
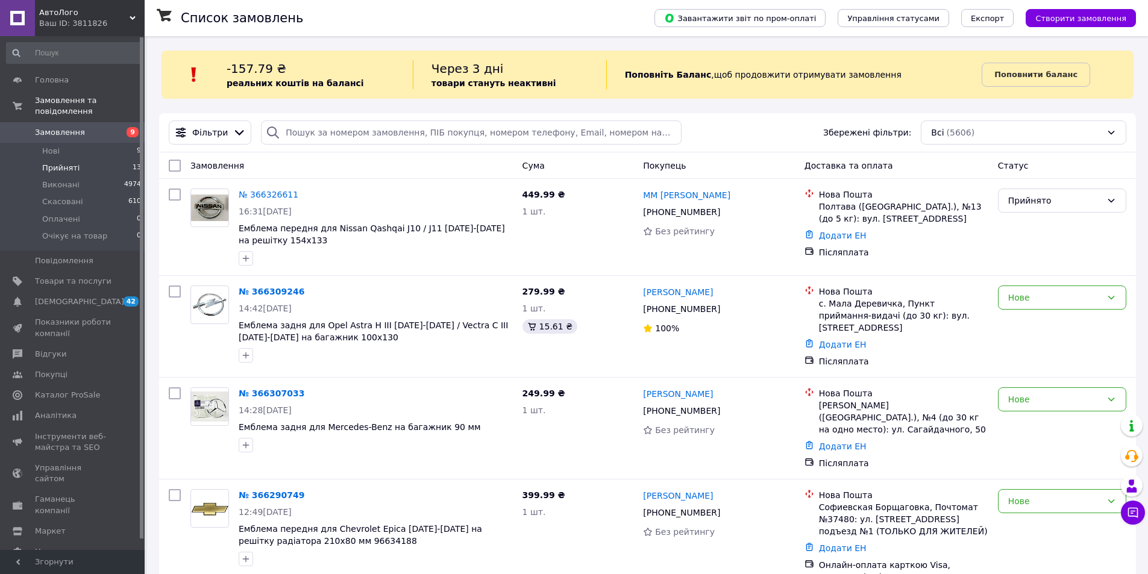
click at [76, 160] on li "Прийняті 13" at bounding box center [74, 168] width 148 height 17
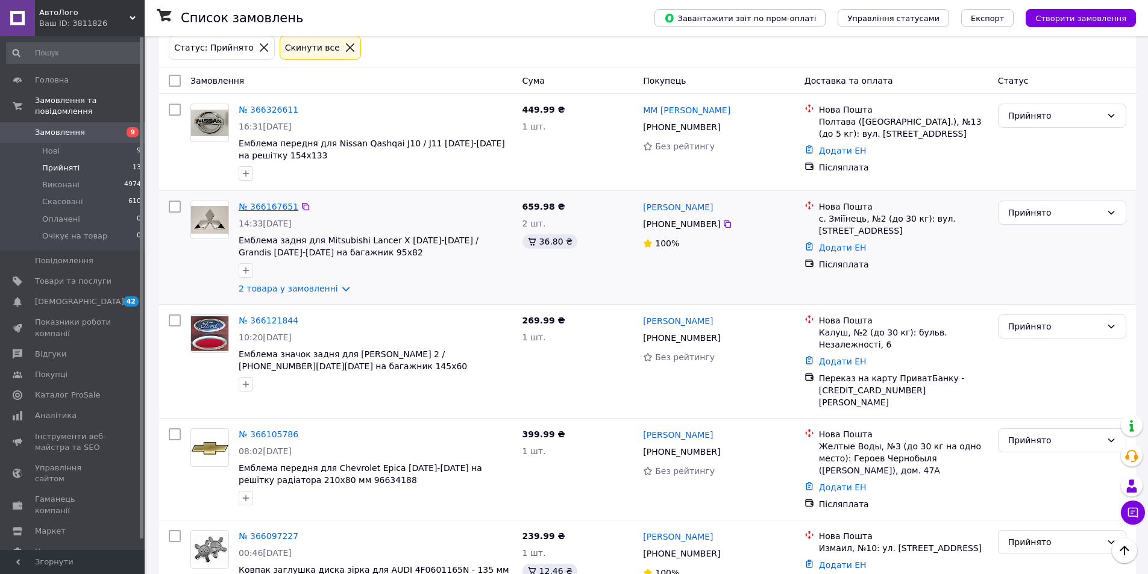
scroll to position [123, 0]
click at [86, 11] on span "АвтоЛого" at bounding box center [84, 12] width 90 height 11
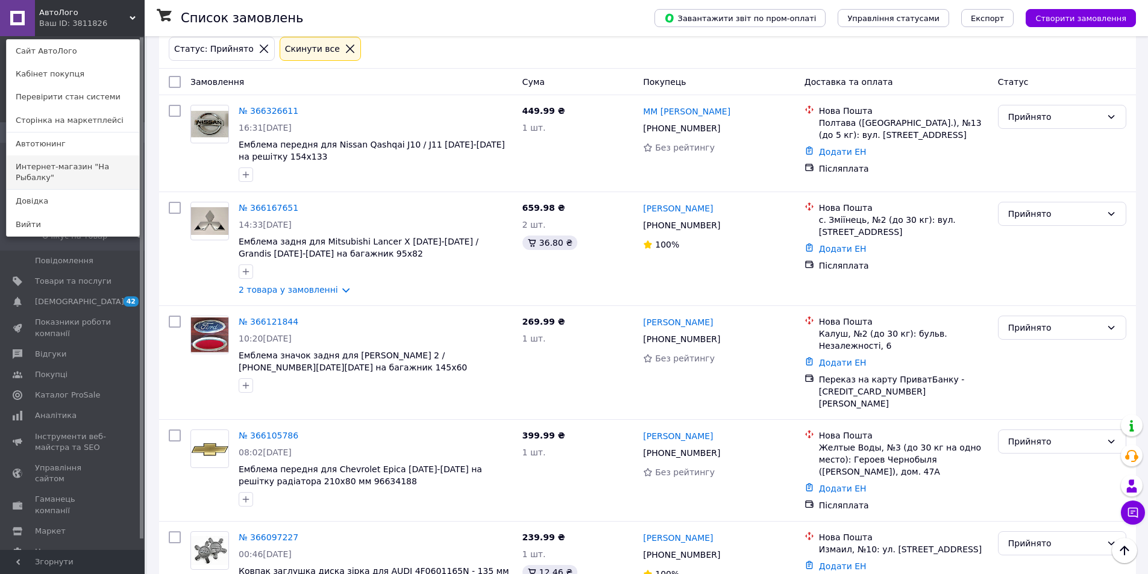
click at [83, 166] on link "Интернет-магазин "На Рыбалку"" at bounding box center [73, 172] width 133 height 34
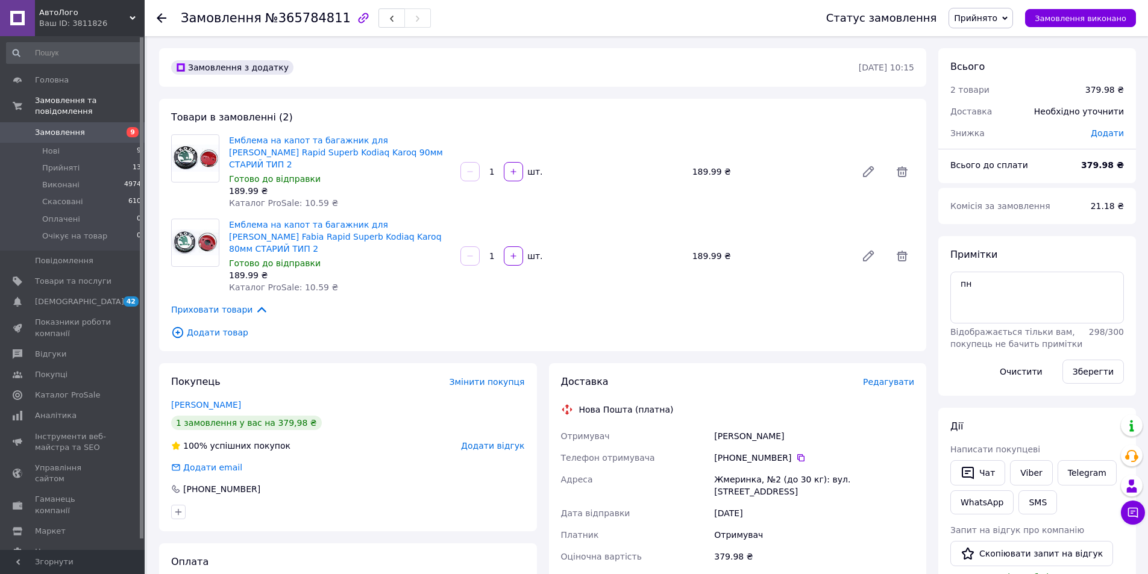
click at [891, 377] on span "Редагувати" at bounding box center [888, 382] width 51 height 10
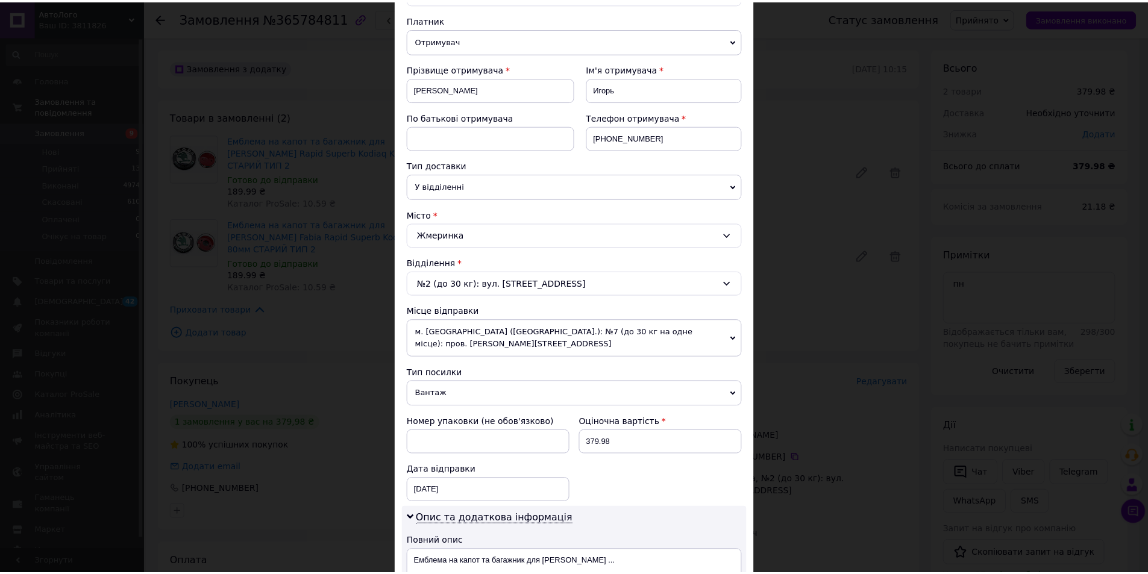
scroll to position [482, 0]
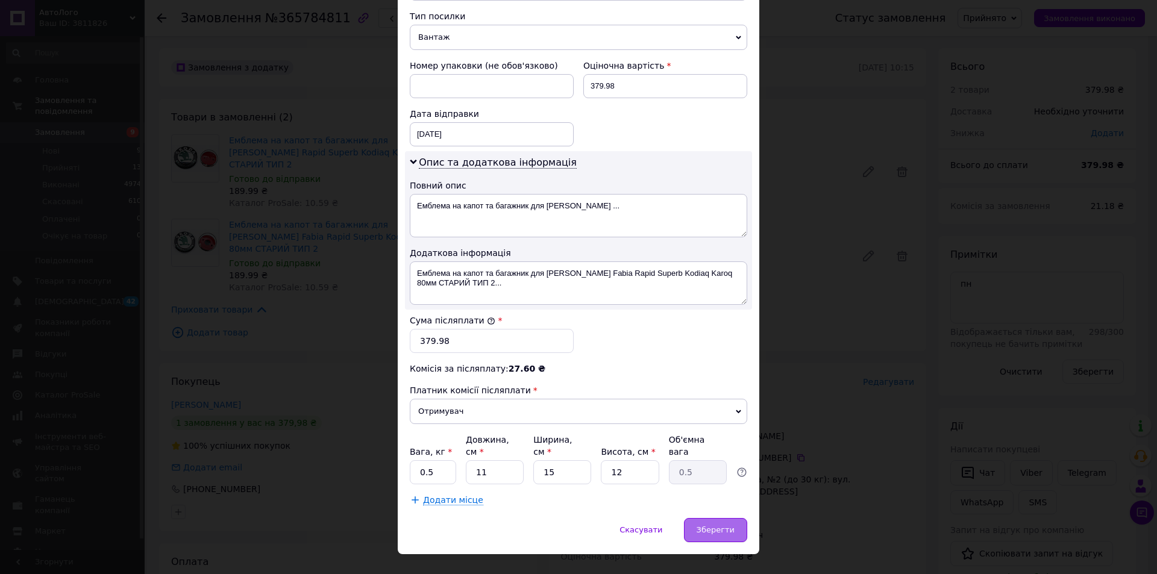
click at [705, 525] on span "Зберегти" at bounding box center [715, 529] width 38 height 9
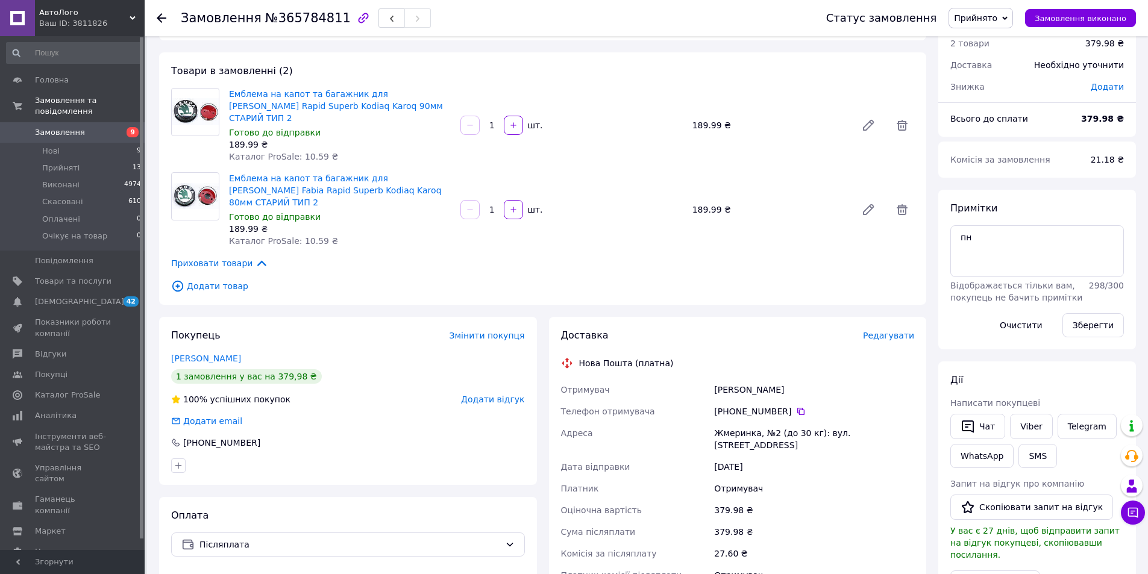
scroll to position [0, 0]
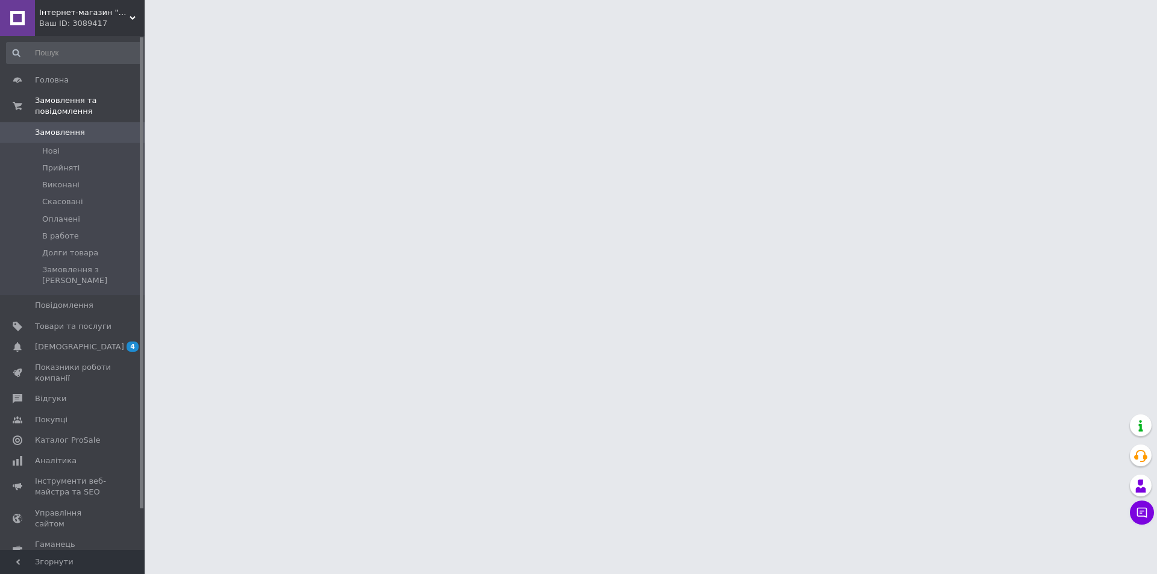
click at [103, 23] on div "Ваш ID: 3089417" at bounding box center [91, 23] width 105 height 11
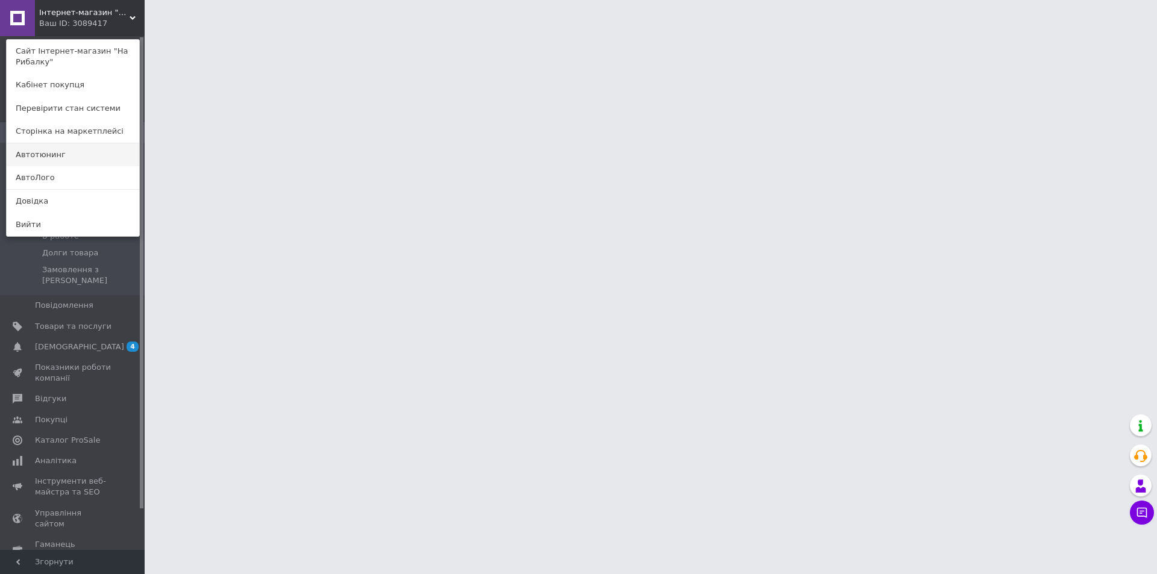
click at [67, 157] on link "Автотюнинг" at bounding box center [73, 154] width 133 height 23
